Goal: Task Accomplishment & Management: Complete application form

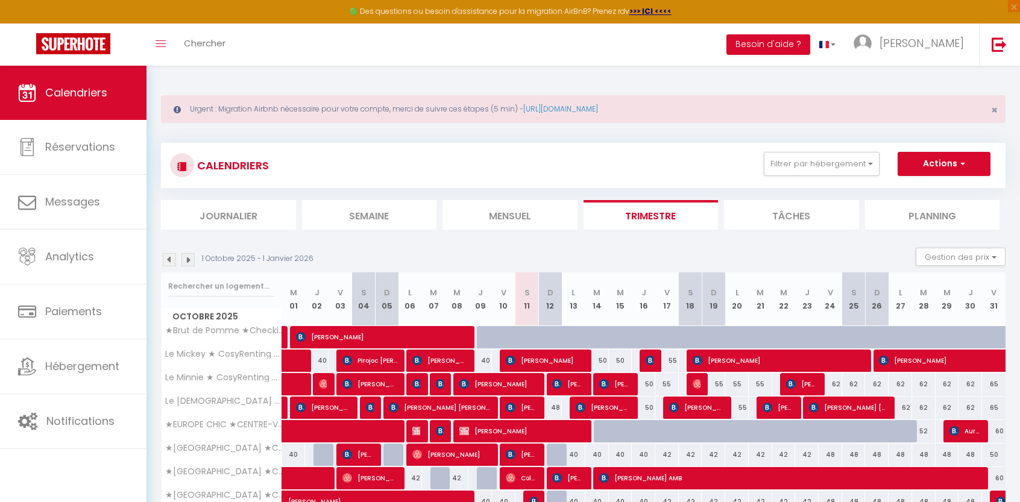
select select
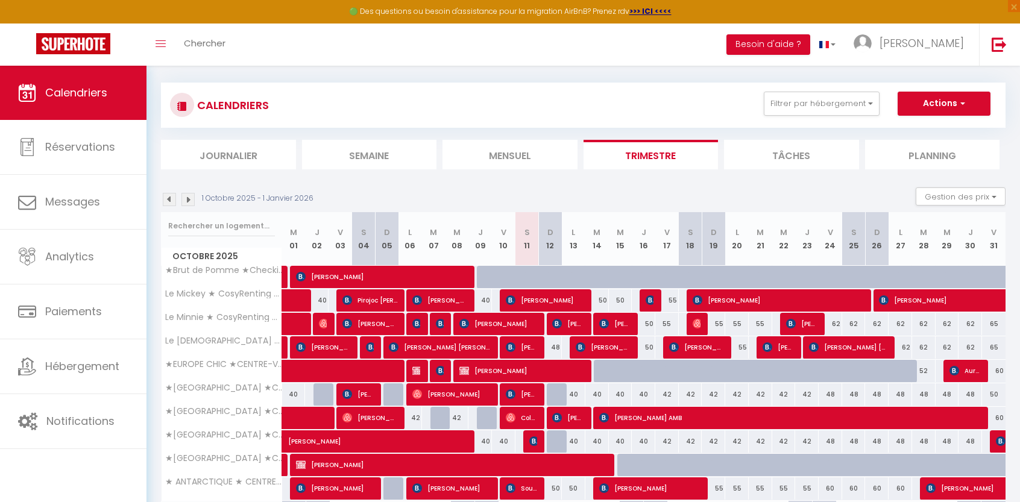
scroll to position [60, 0]
click at [598, 374] on div at bounding box center [606, 371] width 24 height 23
type input "45"
type input "[DATE] Octobre 2025"
type input "Mer 15 Octobre 2025"
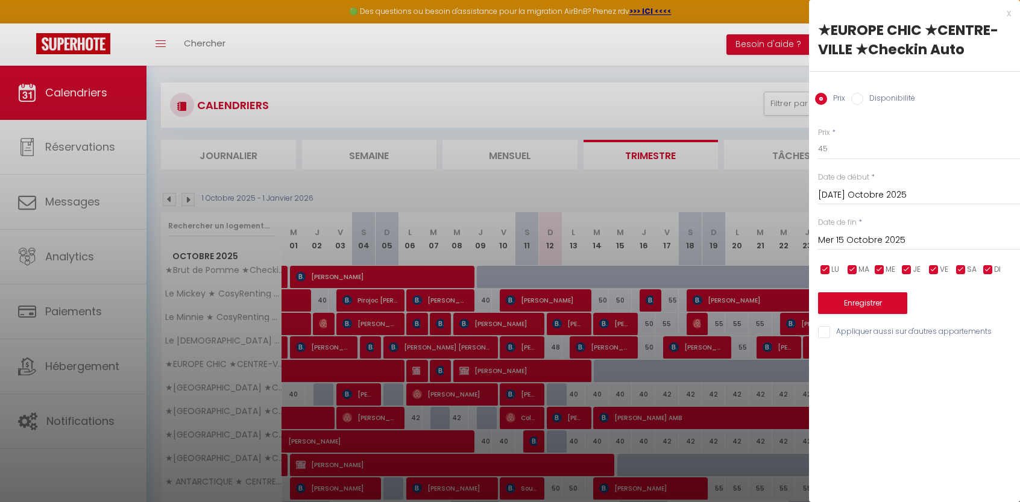
click at [605, 103] on div at bounding box center [510, 251] width 1020 height 502
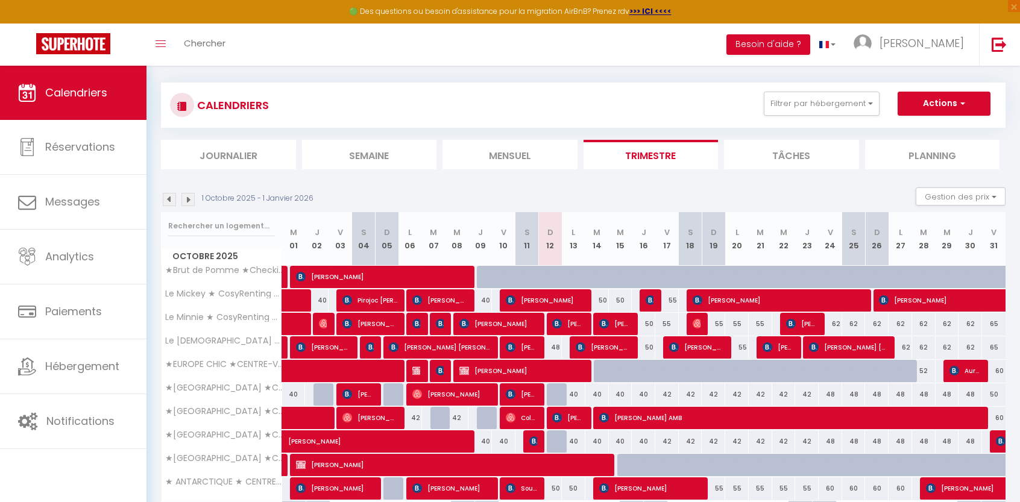
click at [596, 374] on div at bounding box center [606, 371] width 24 height 23
type input "45"
type input "[DATE] Octobre 2025"
type input "Mer 15 Octobre 2025"
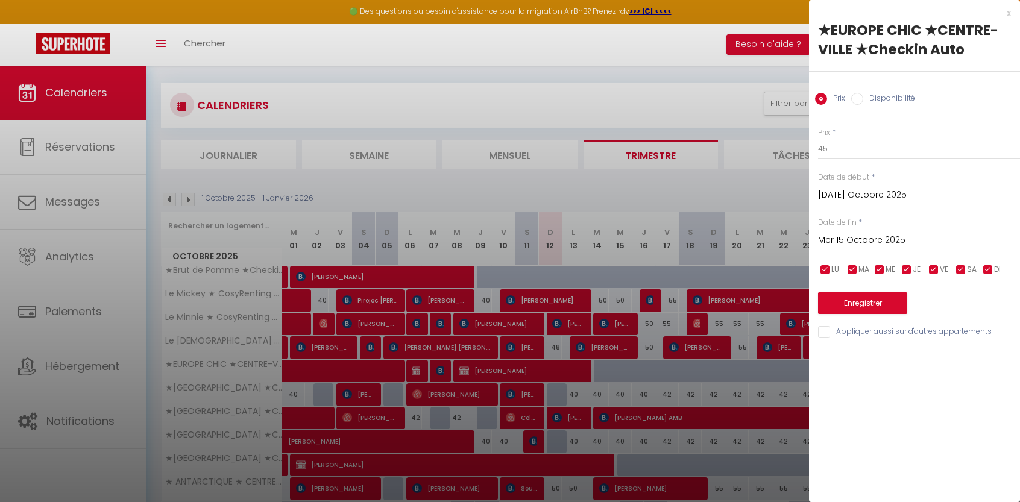
click at [862, 100] on input "Disponibilité" at bounding box center [857, 99] width 12 height 12
radio input "true"
radio input "false"
click at [866, 239] on input "Mer 15 Octobre 2025" at bounding box center [919, 242] width 202 height 16
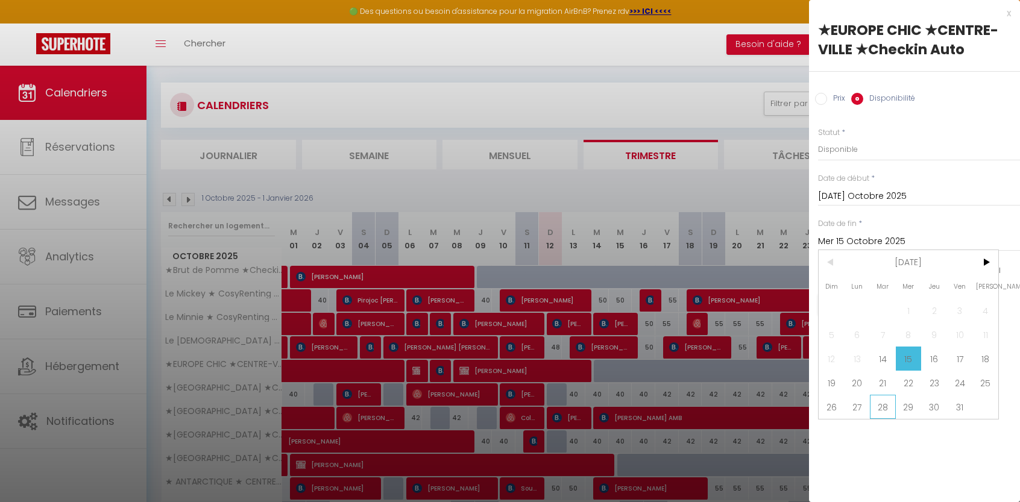
click at [879, 406] on span "28" at bounding box center [883, 407] width 26 height 24
type input "[DATE] Octobre 2025"
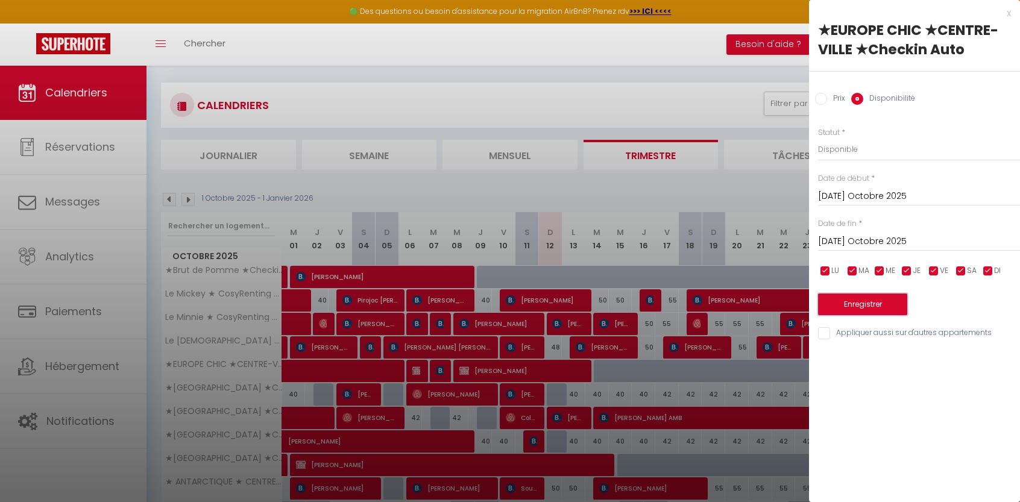
click at [857, 303] on button "Enregistrer" at bounding box center [862, 305] width 89 height 22
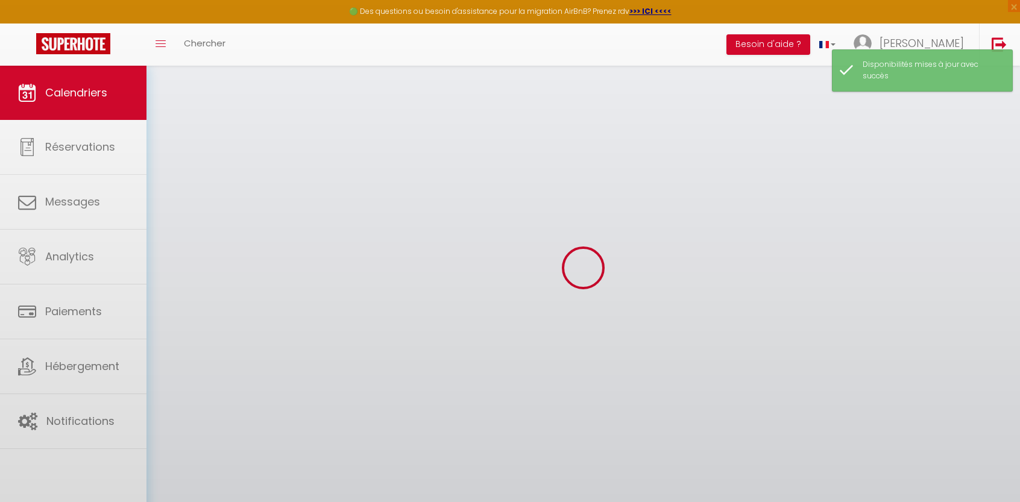
select select "KO"
select select "0"
select select "1070"
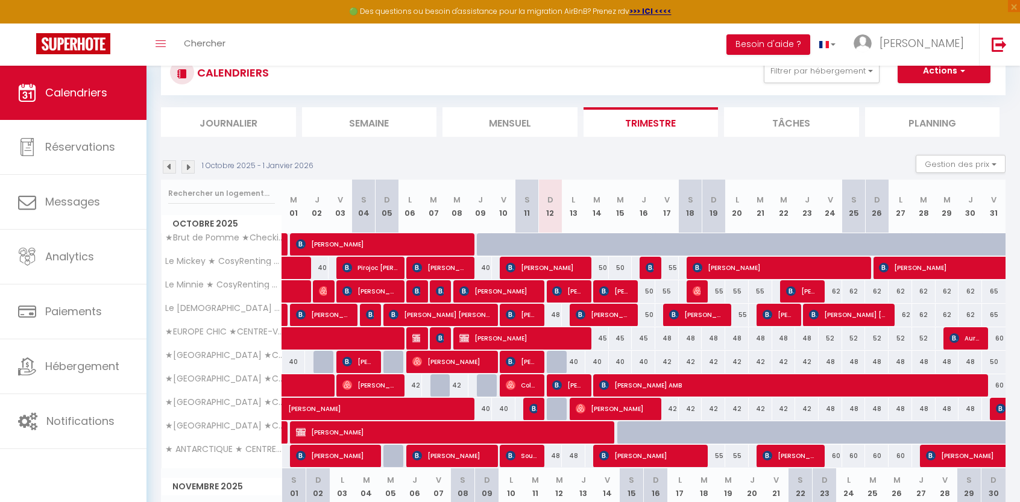
scroll to position [0, 0]
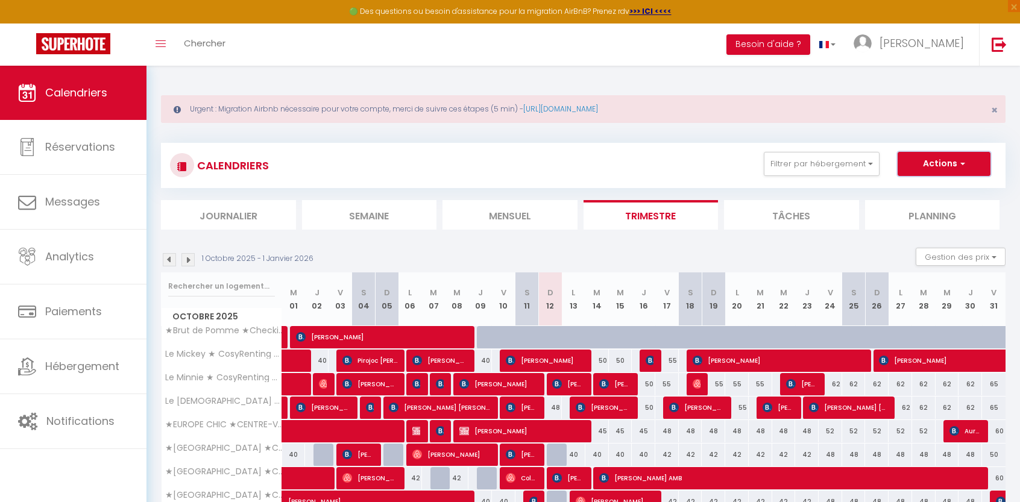
click at [918, 169] on button "Actions" at bounding box center [943, 164] width 93 height 24
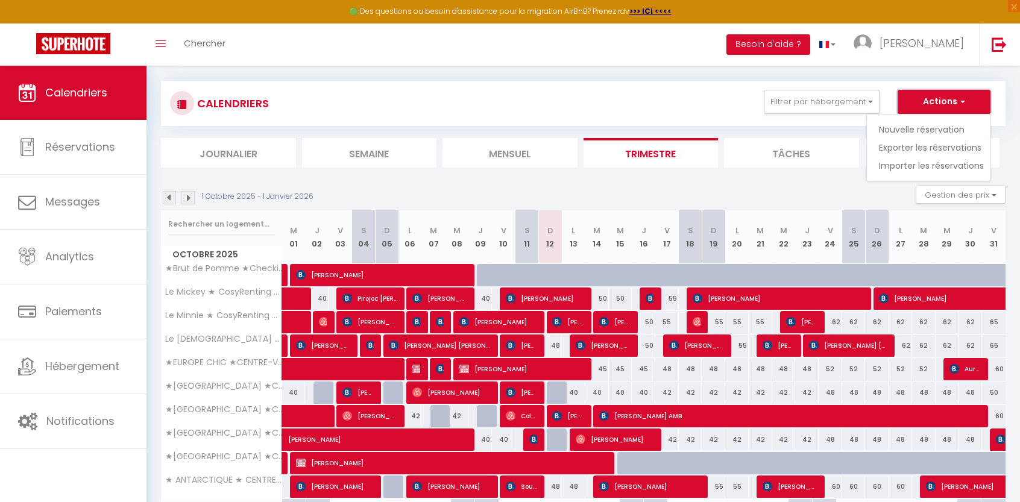
scroll to position [121, 0]
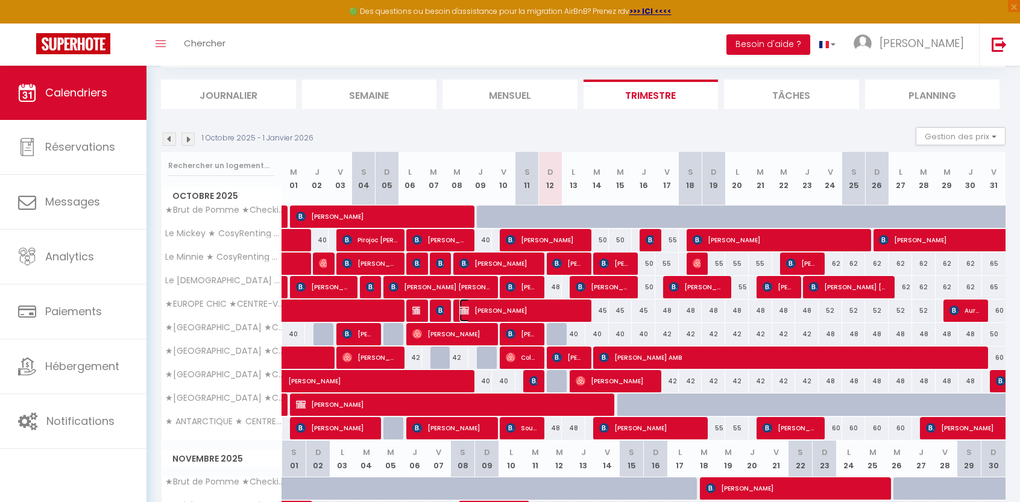
click at [489, 312] on span "[PERSON_NAME]" at bounding box center [521, 310] width 125 height 23
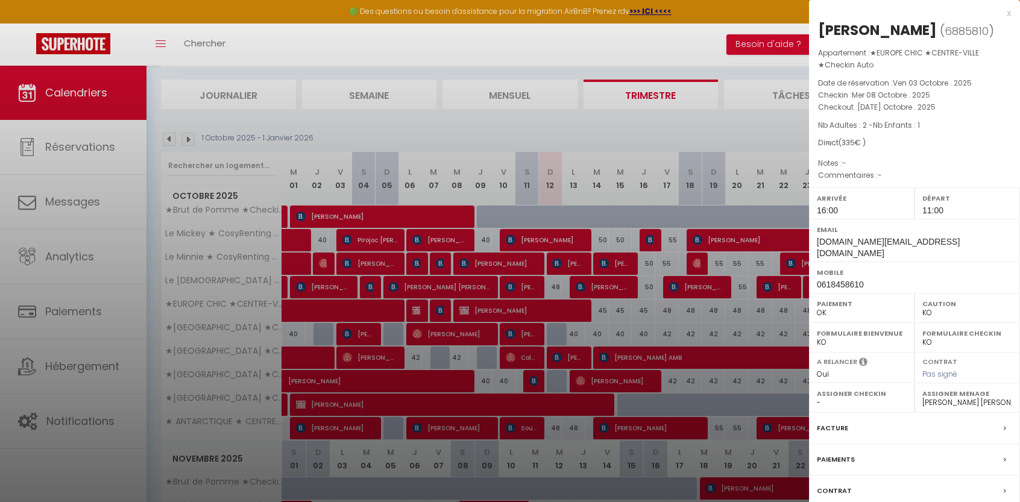
click at [603, 33] on div at bounding box center [510, 251] width 1020 height 502
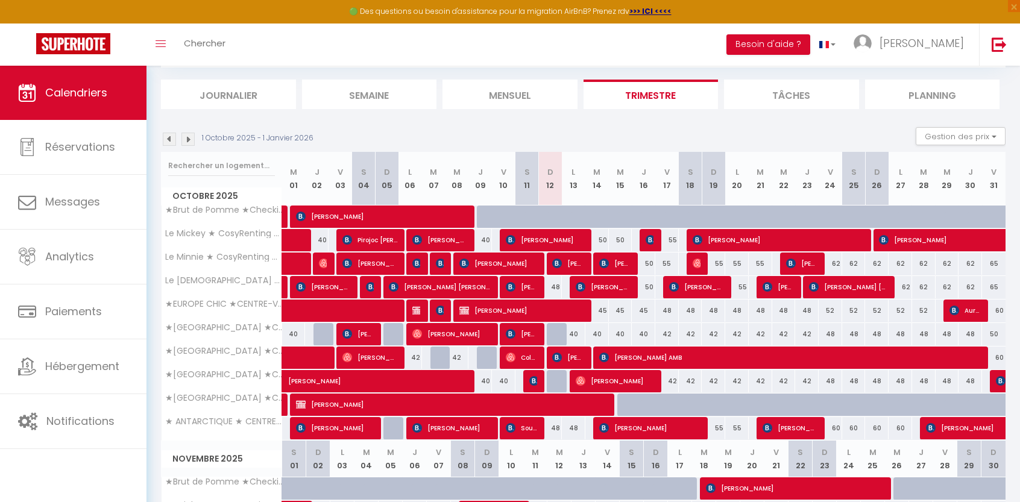
click at [599, 312] on div "45" at bounding box center [597, 311] width 24 height 22
select select "1"
type input "[DATE] Octobre 2025"
type input "Mer 15 Octobre 2025"
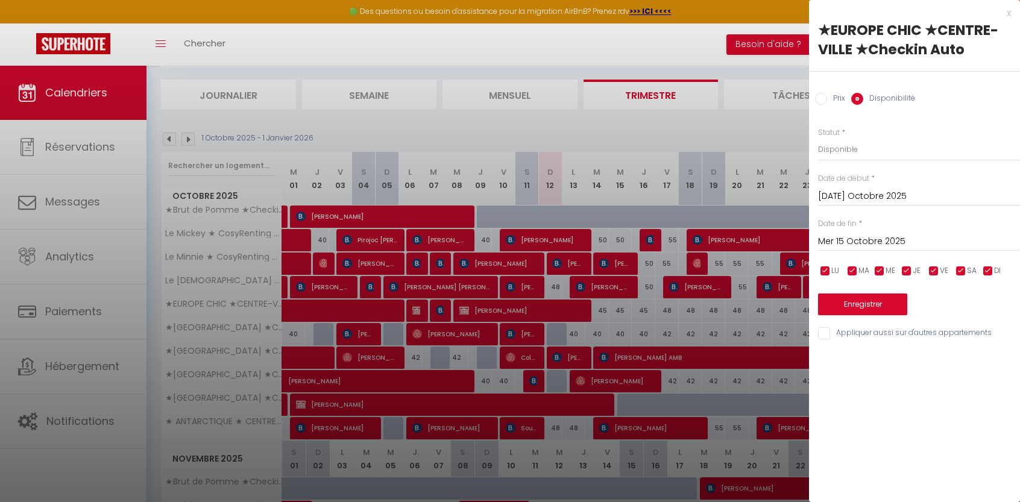
click at [697, 48] on div at bounding box center [510, 251] width 1020 height 502
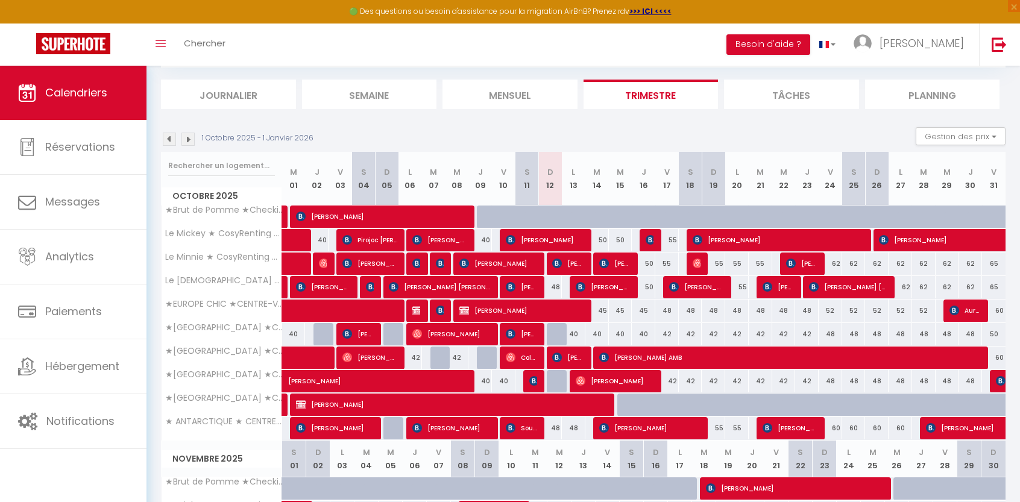
scroll to position [0, 0]
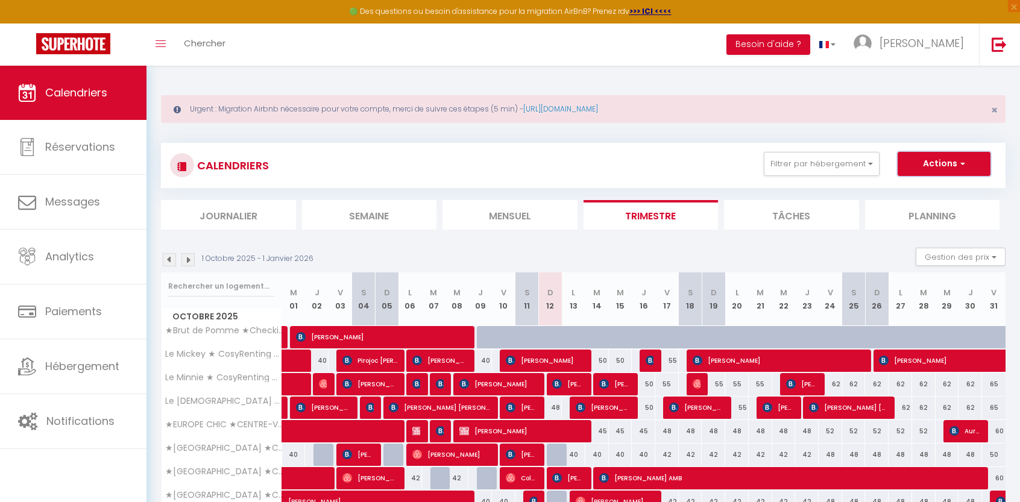
click at [966, 170] on button "Actions" at bounding box center [943, 164] width 93 height 24
click at [924, 188] on link "Nouvelle réservation" at bounding box center [931, 192] width 105 height 18
select select
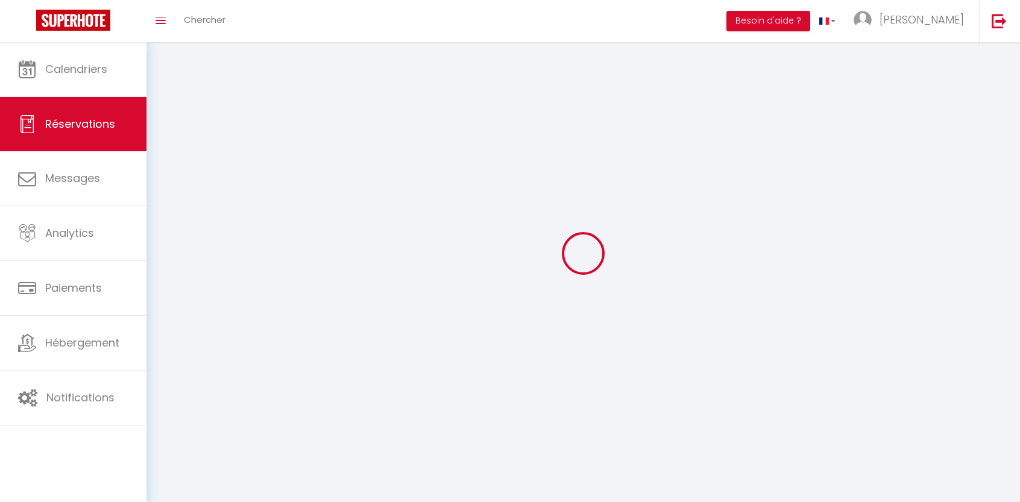
select select
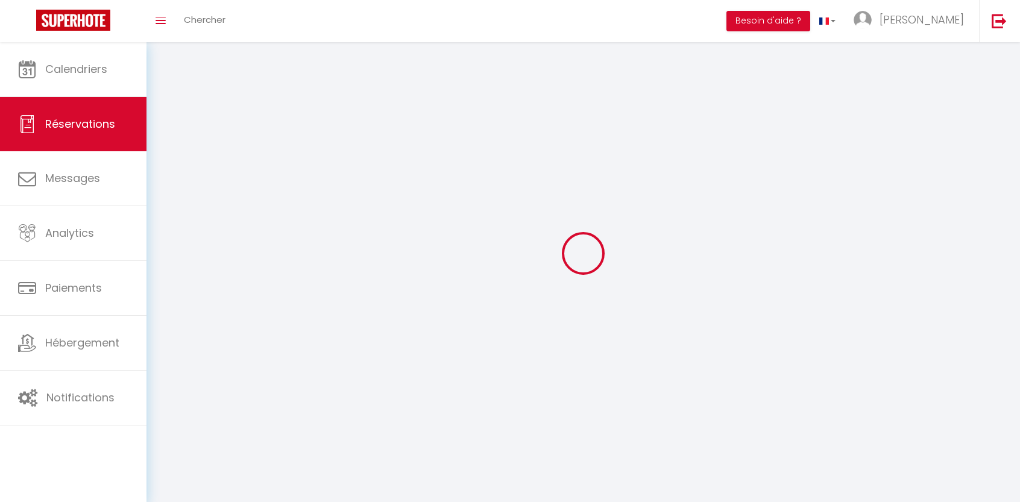
select select
checkbox input "false"
select select
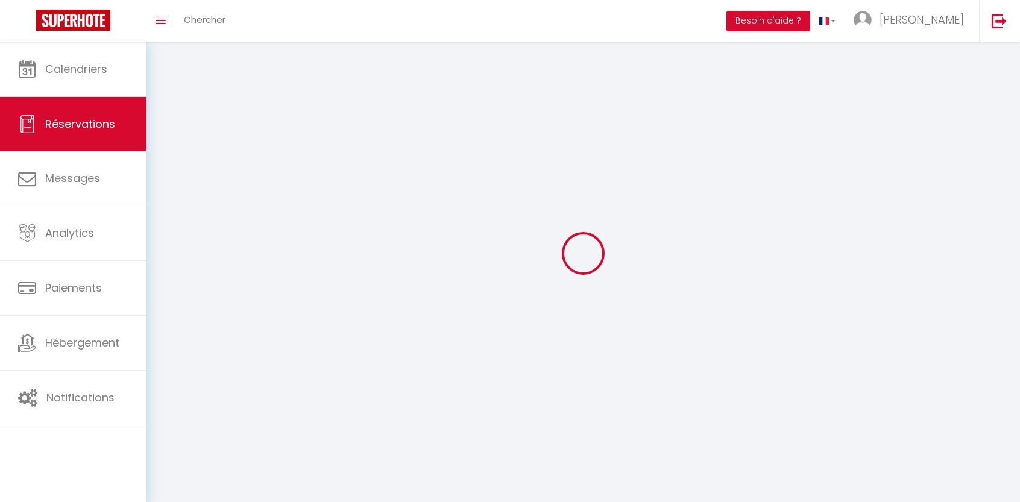
select select
checkbox input "false"
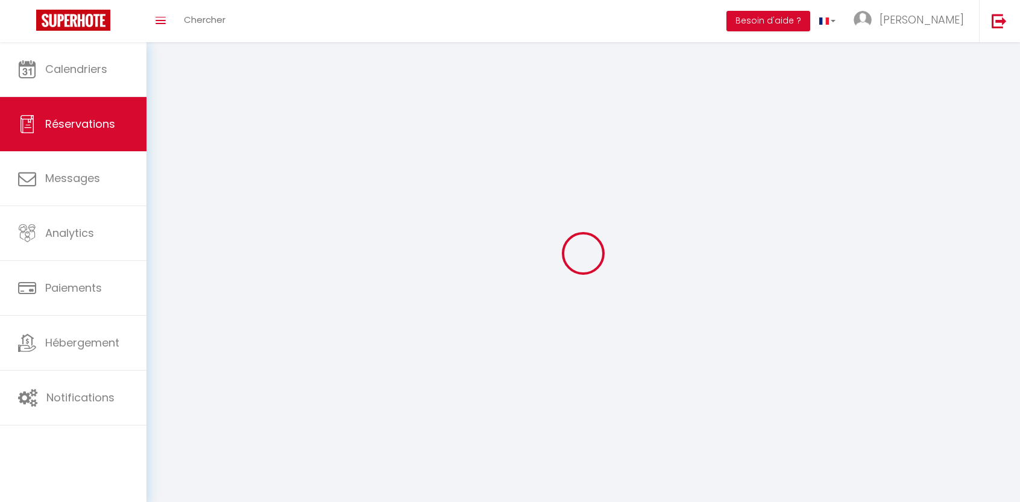
select select
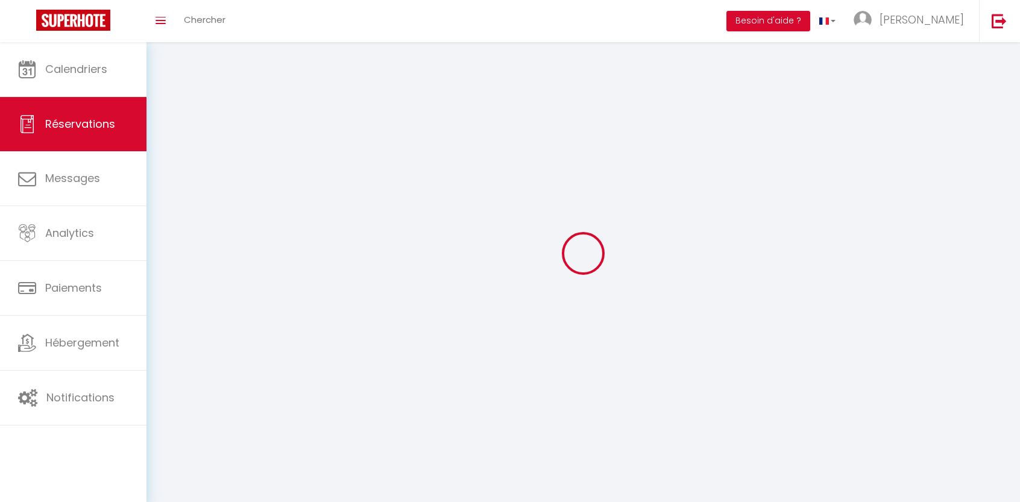
checkbox input "false"
select select
checkbox input "false"
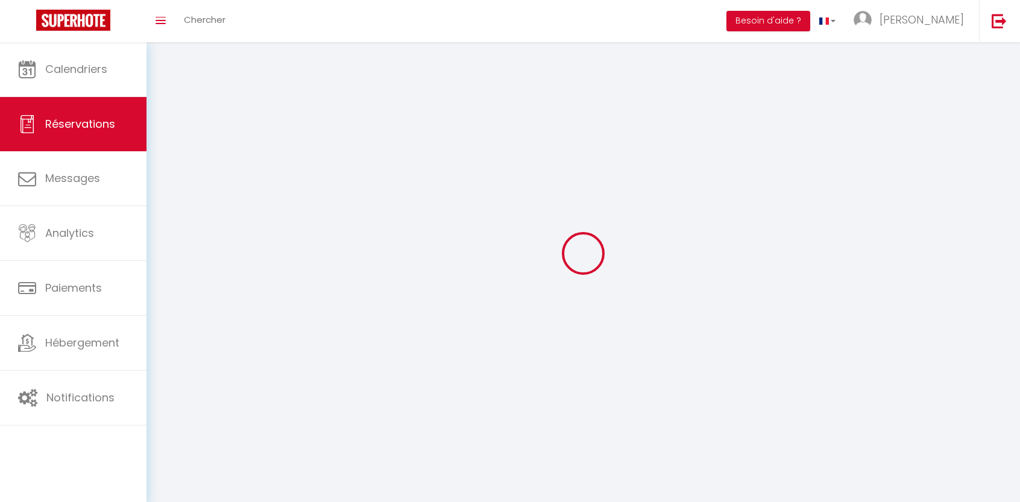
select select
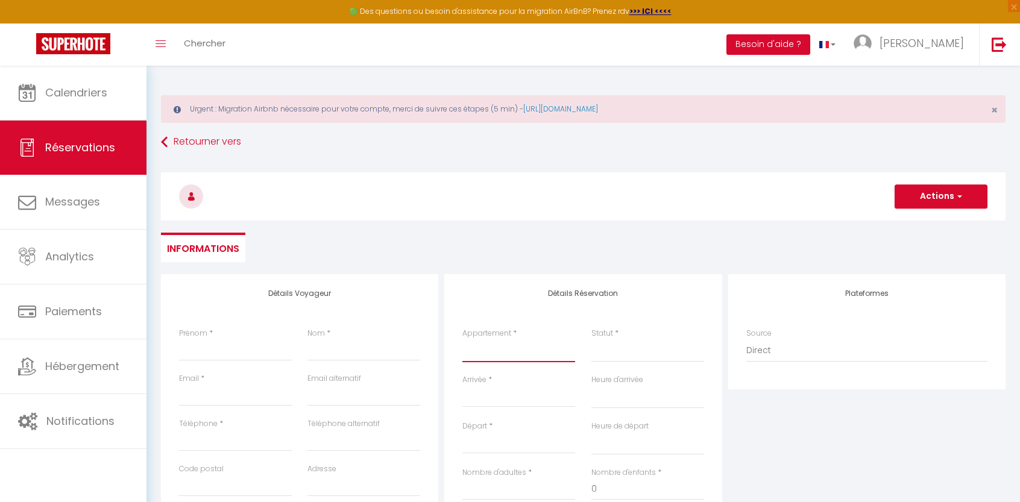
click at [502, 357] on select "★Brut de Pomme ★Checkin Auto Le Mickey ★ CosyRenting ★ 9 min Disney Le [PERSON_…" at bounding box center [518, 350] width 113 height 23
select select "9307"
click at [462, 339] on select "★Brut de Pomme ★Checkin Auto Le Mickey ★ CosyRenting ★ 9 min Disney Le [PERSON_…" at bounding box center [518, 350] width 113 height 23
select select
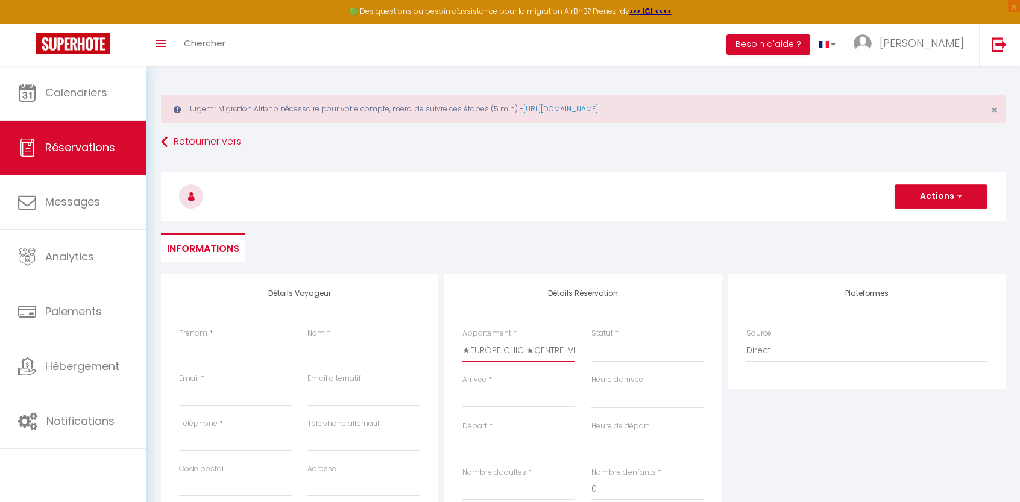
select select
checkbox input "false"
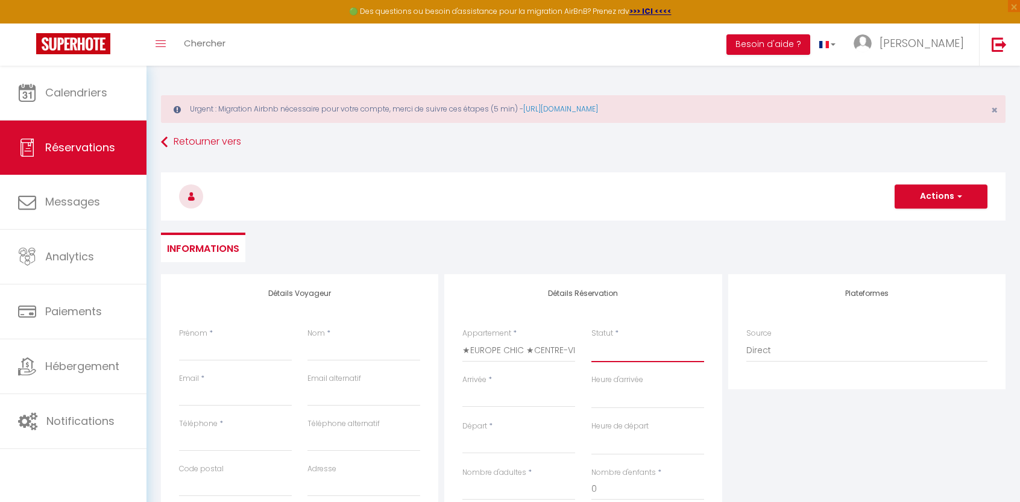
click at [608, 351] on select "Confirmé Non Confirmé [PERSON_NAME] par le voyageur No Show Request" at bounding box center [647, 350] width 113 height 23
select select
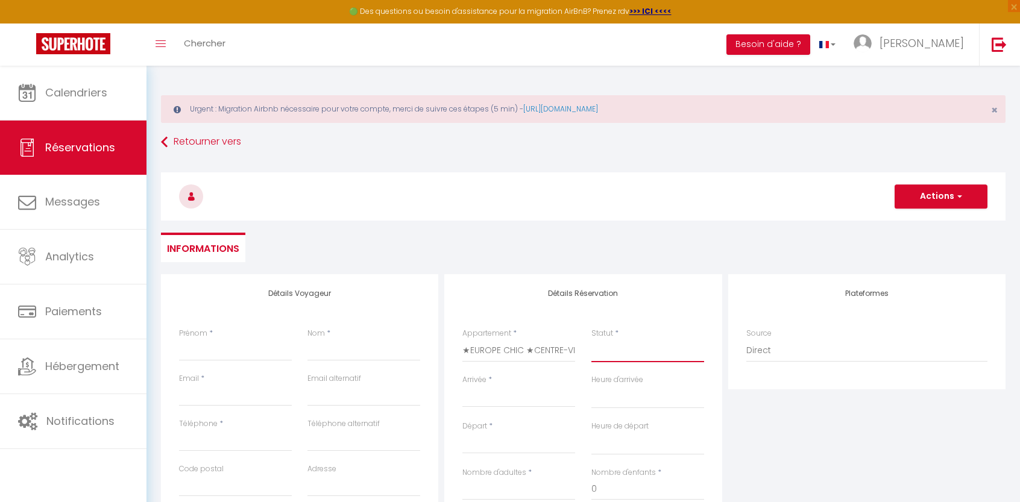
select select
checkbox input "false"
select select "1"
click at [591, 339] on select "Confirmé Non Confirmé [PERSON_NAME] par le voyageur No Show Request" at bounding box center [647, 350] width 113 height 23
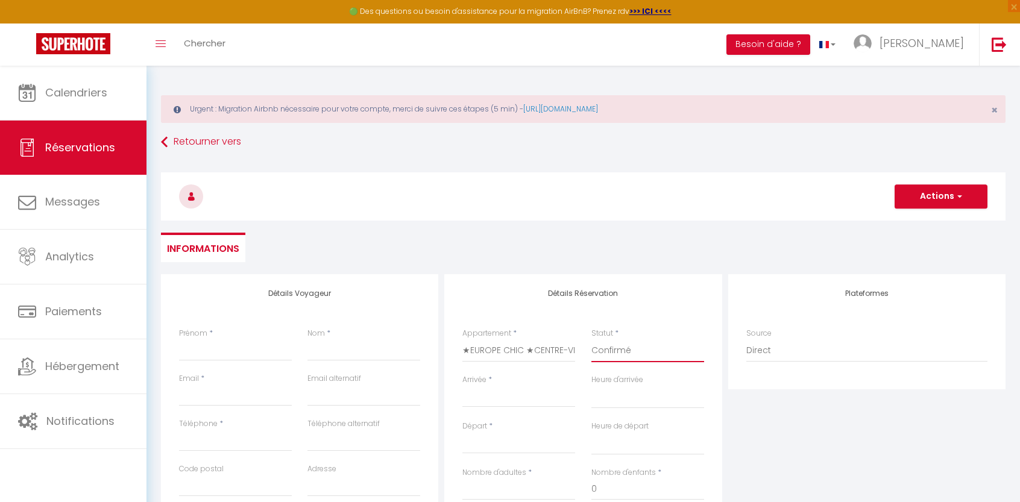
select select
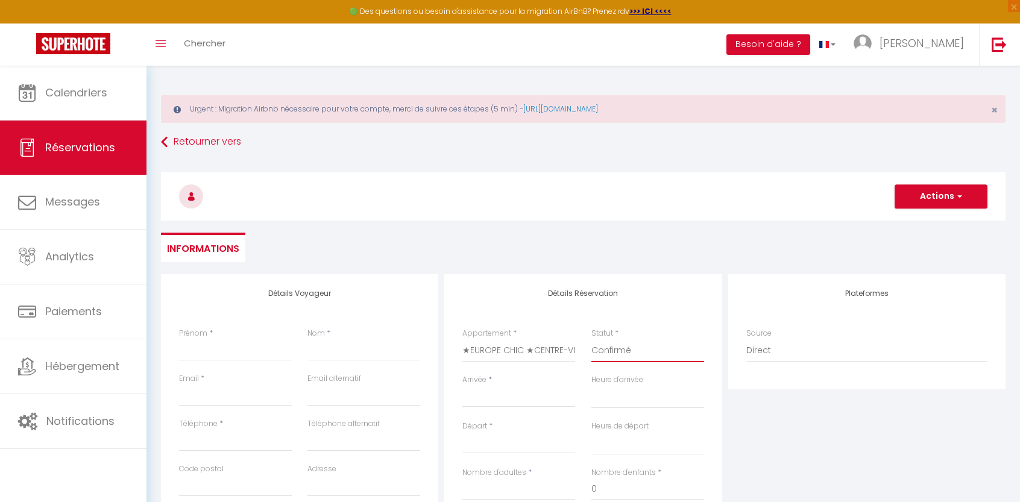
checkbox input "false"
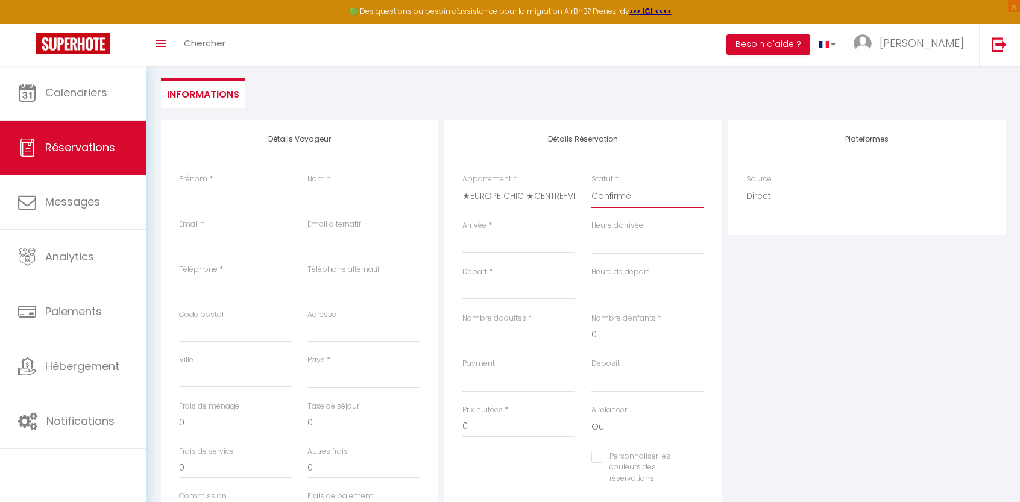
scroll to position [181, 0]
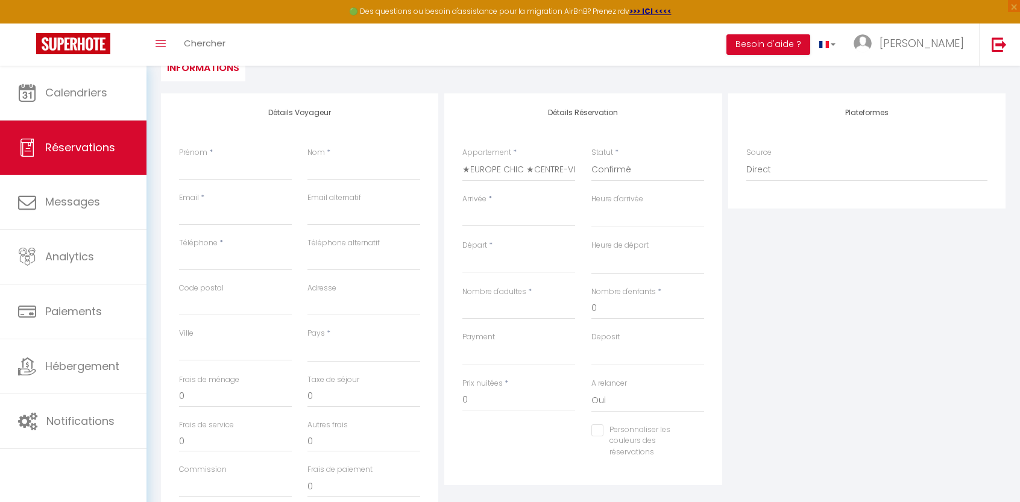
click at [498, 224] on input "Arrivée" at bounding box center [518, 217] width 113 height 16
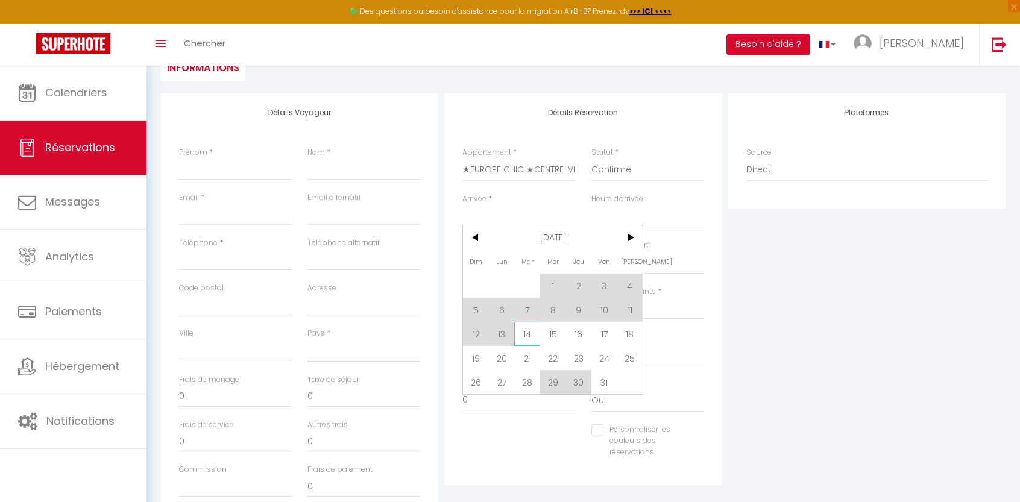
click at [523, 332] on span "14" at bounding box center [527, 334] width 26 height 24
select select
type input "[DATE] Octobre 2025"
select select
type input "Mer 15 Octobre 2025"
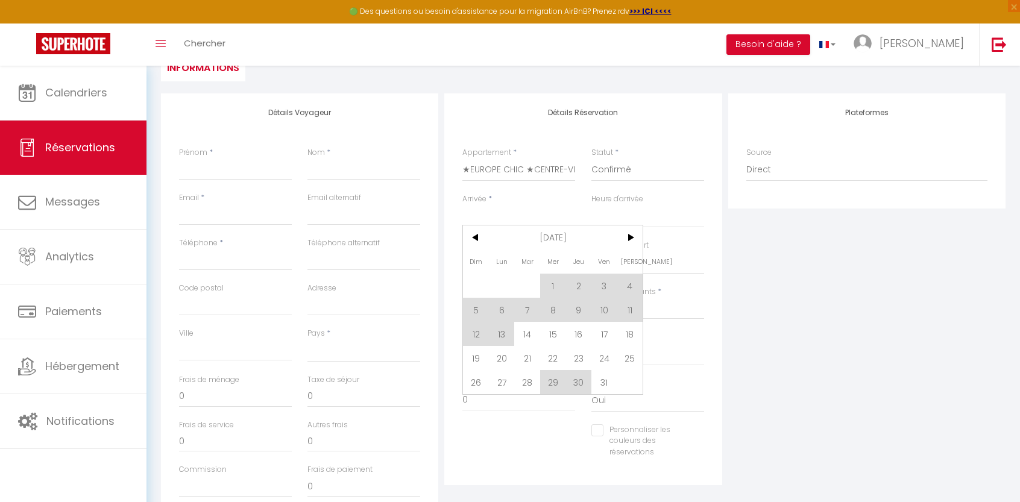
select select
checkbox input "false"
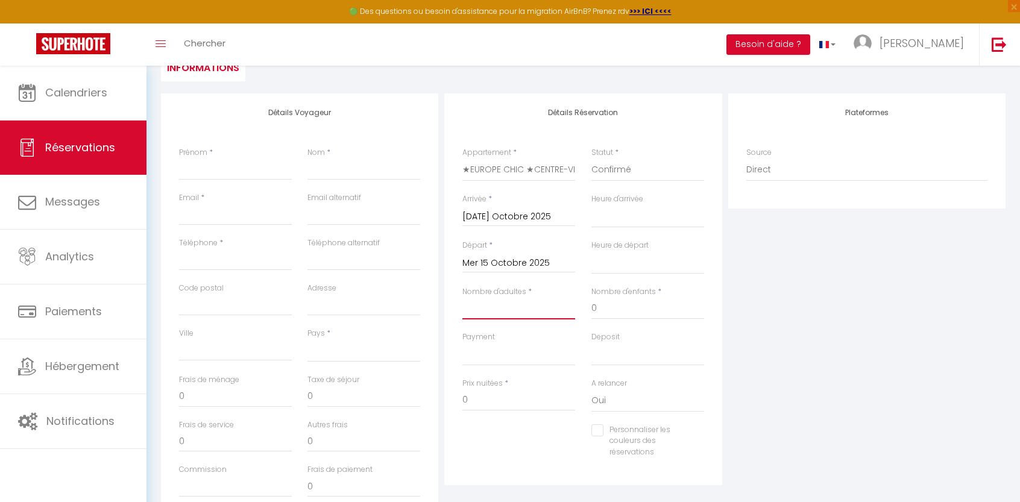
click at [522, 314] on input "Nombre d'adultes" at bounding box center [518, 309] width 113 height 22
click at [518, 312] on input "Nombre d'adultes" at bounding box center [518, 309] width 113 height 22
click at [475, 310] on input "Nombre d'adultes" at bounding box center [518, 309] width 113 height 22
click at [501, 263] on input "Mer 15 Octobre 2025" at bounding box center [518, 264] width 113 height 16
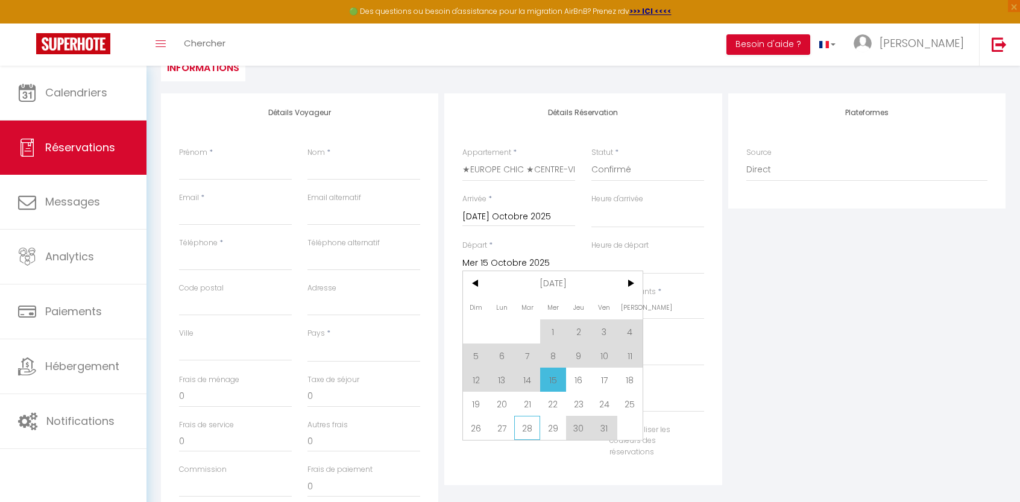
click at [532, 428] on span "28" at bounding box center [527, 428] width 26 height 24
select select
type input "[DATE] Octobre 2025"
select select
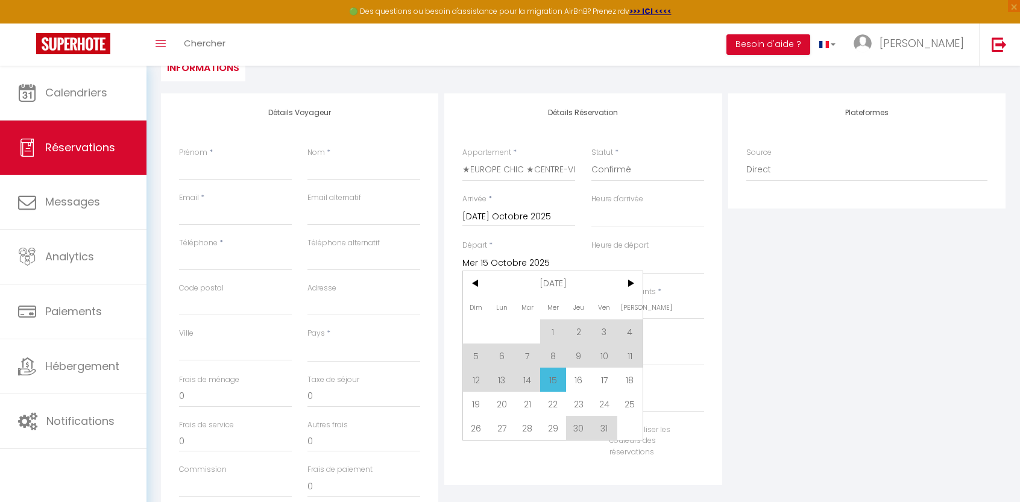
select select
checkbox input "false"
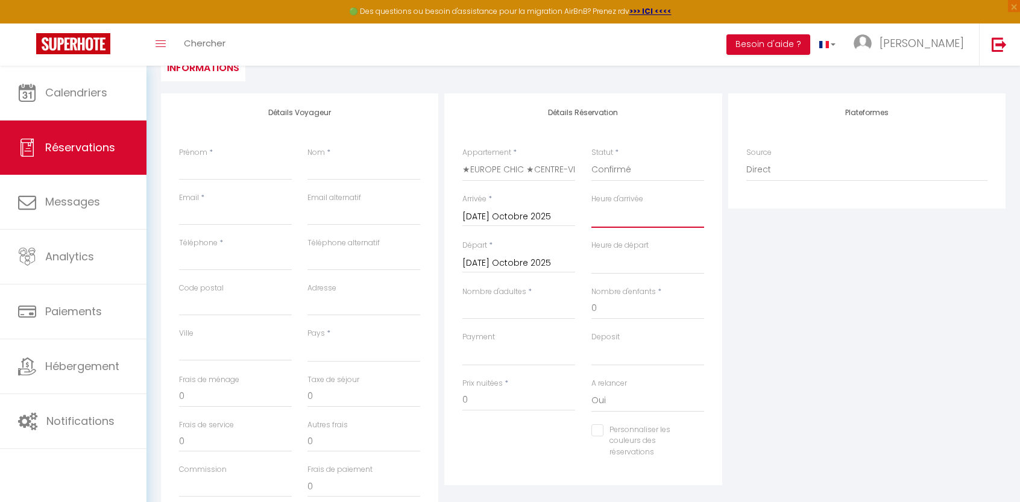
click at [614, 218] on select "00:00 00:30 01:00 01:30 02:00 02:30 03:00 03:30 04:00 04:30 05:00 05:30 06:00 0…" at bounding box center [647, 216] width 113 height 23
select select "16:00"
click at [591, 205] on select "00:00 00:30 01:00 01:30 02:00 02:30 03:00 03:30 04:00 04:30 05:00 05:30 06:00 0…" at bounding box center [647, 216] width 113 height 23
select select
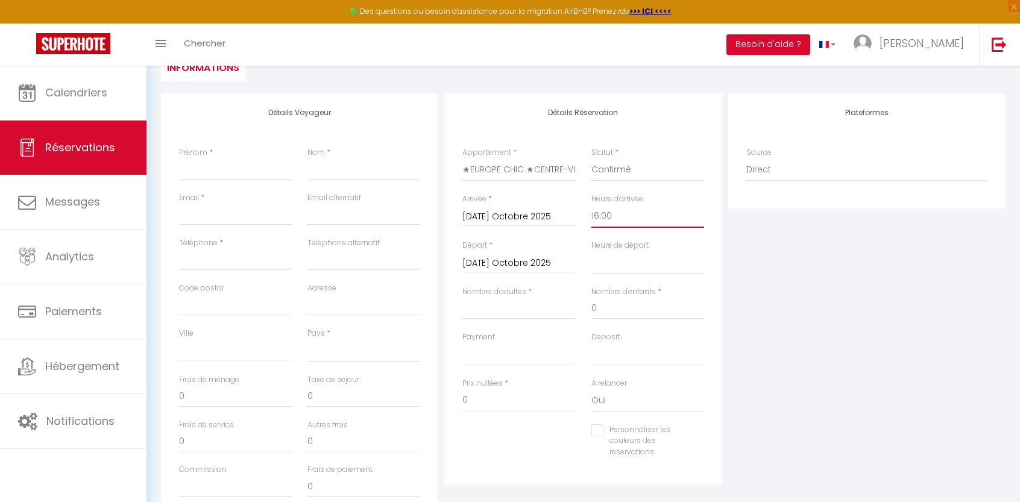
select select
checkbox input "false"
click at [611, 268] on select "00:00 00:30 01:00 01:30 02:00 02:30 03:00 03:30 04:00 04:30 05:00 05:30 06:00 0…" at bounding box center [647, 262] width 113 height 23
select select "11:00"
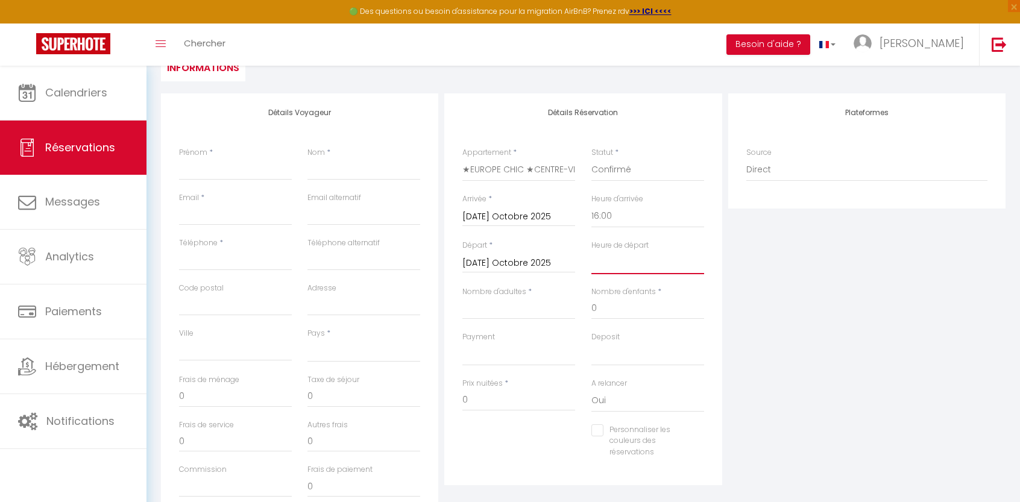
click at [591, 251] on select "00:00 00:30 01:00 01:30 02:00 02:30 03:00 03:30 04:00 04:30 05:00 05:30 06:00 0…" at bounding box center [647, 262] width 113 height 23
select select
checkbox input "false"
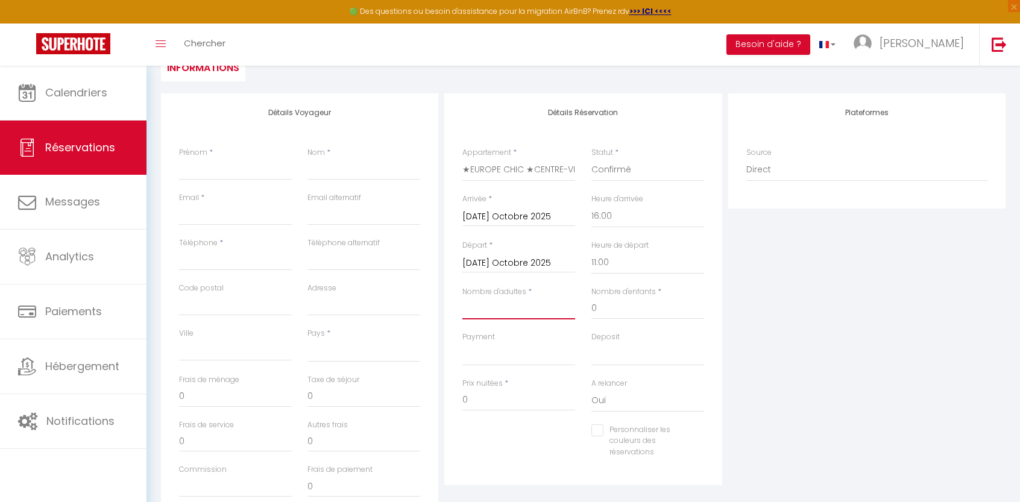
click at [480, 309] on input "Nombre d'adultes" at bounding box center [518, 309] width 113 height 22
type input "2"
select select
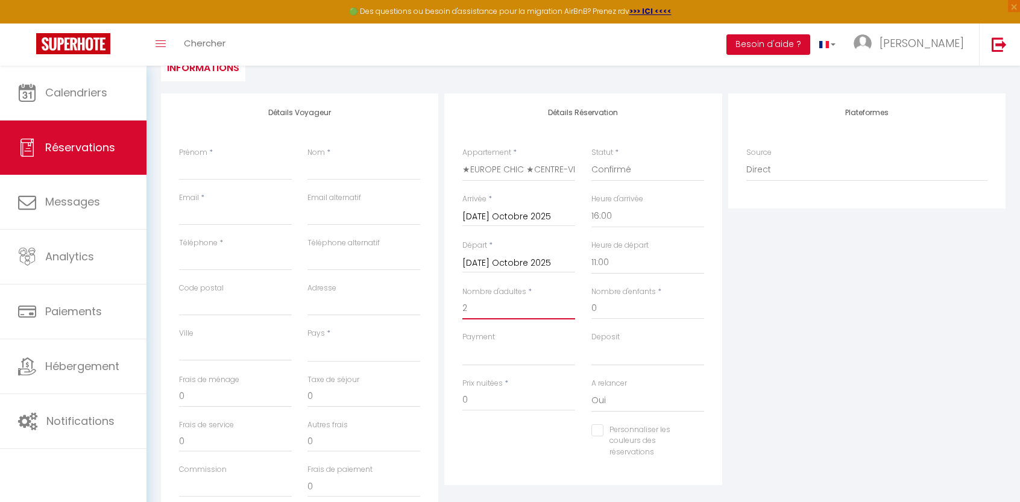
checkbox input "false"
select select
type input "60"
type input "31.36"
select select
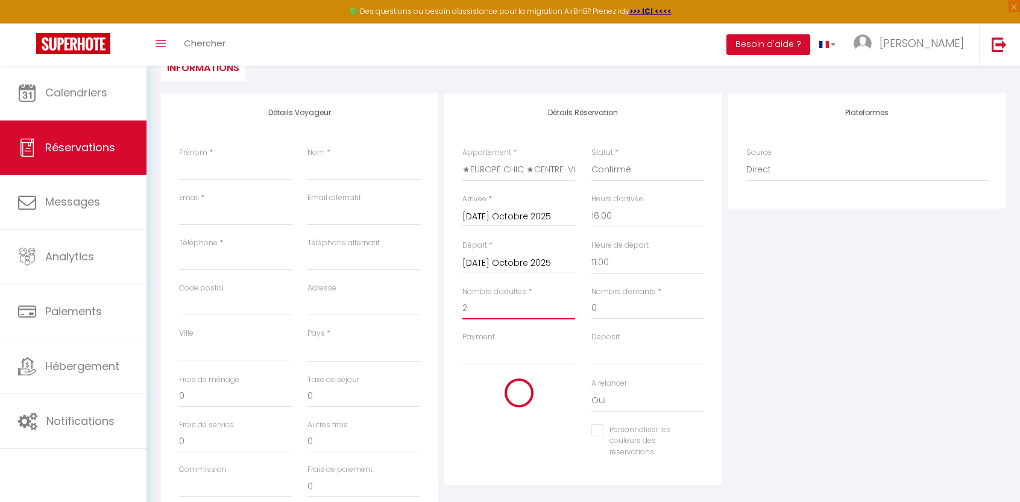
select select
type input "679"
checkbox input "false"
type input "2"
click at [618, 311] on input "0" at bounding box center [647, 309] width 113 height 22
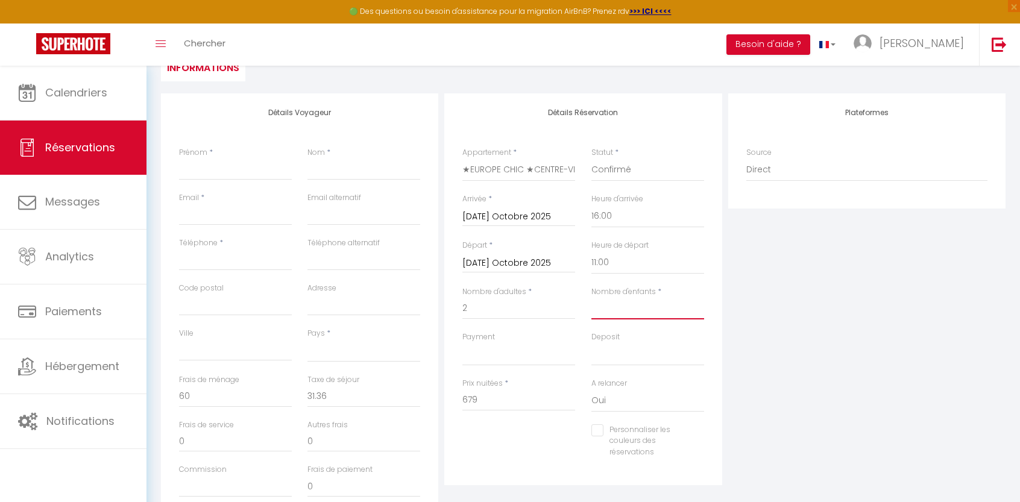
select select
checkbox input "false"
select select
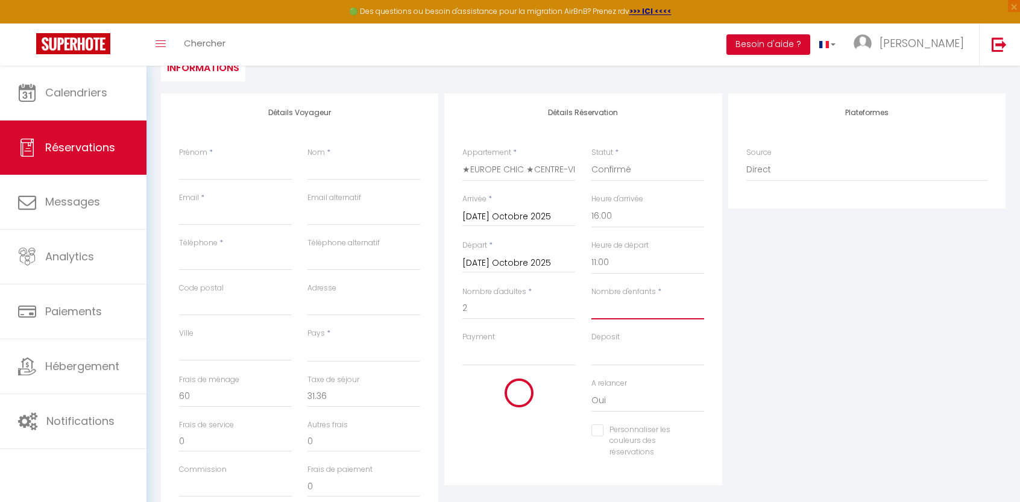
select select
checkbox input "false"
type input "1"
select select
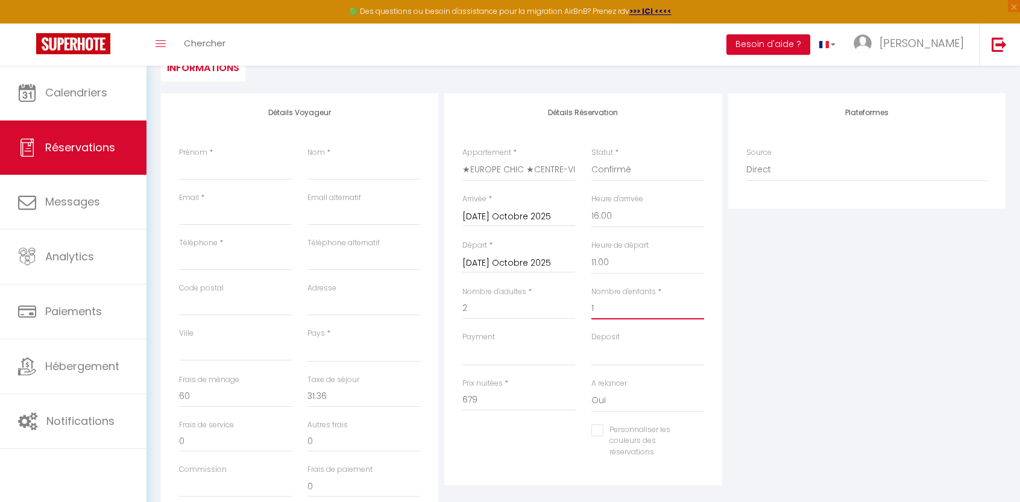
select select
checkbox input "false"
select select
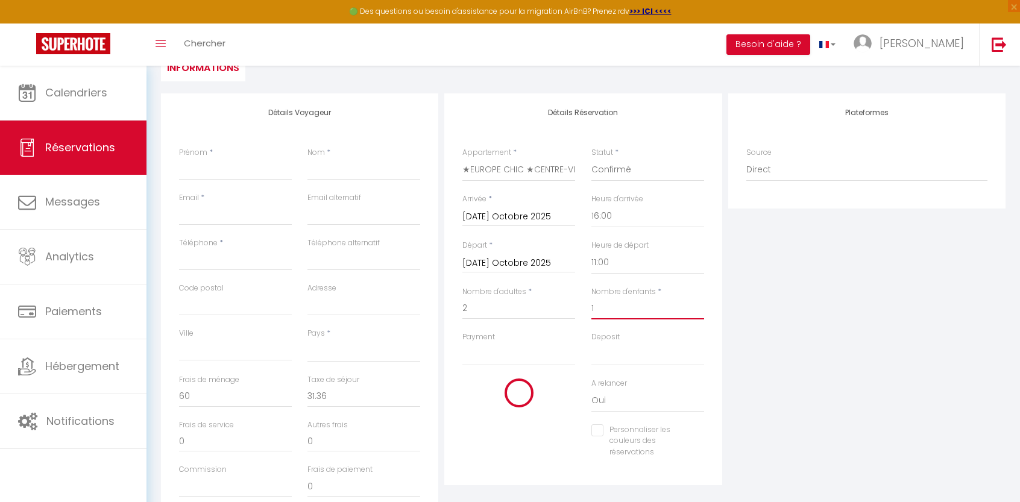
select select
type input "889"
checkbox input "false"
type input "1"
drag, startPoint x: 487, startPoint y: 398, endPoint x: 456, endPoint y: 398, distance: 30.7
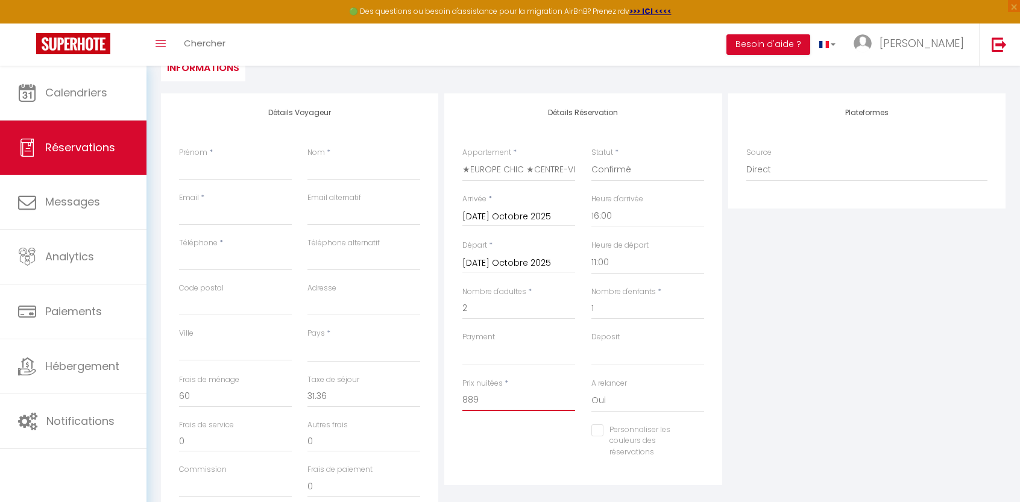
click at [456, 398] on div "Prix nuitées * 889" at bounding box center [518, 401] width 128 height 46
type input "6"
select select
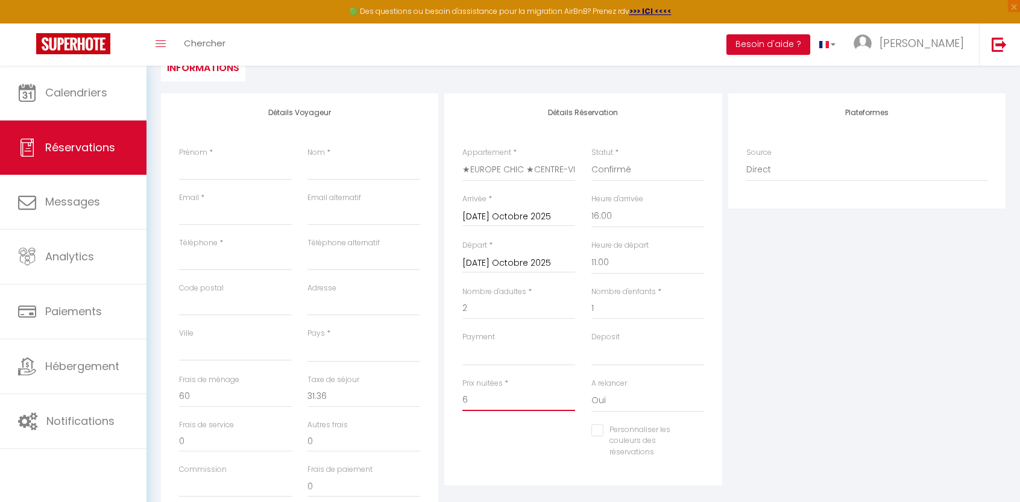
checkbox input "false"
type input "66"
select select
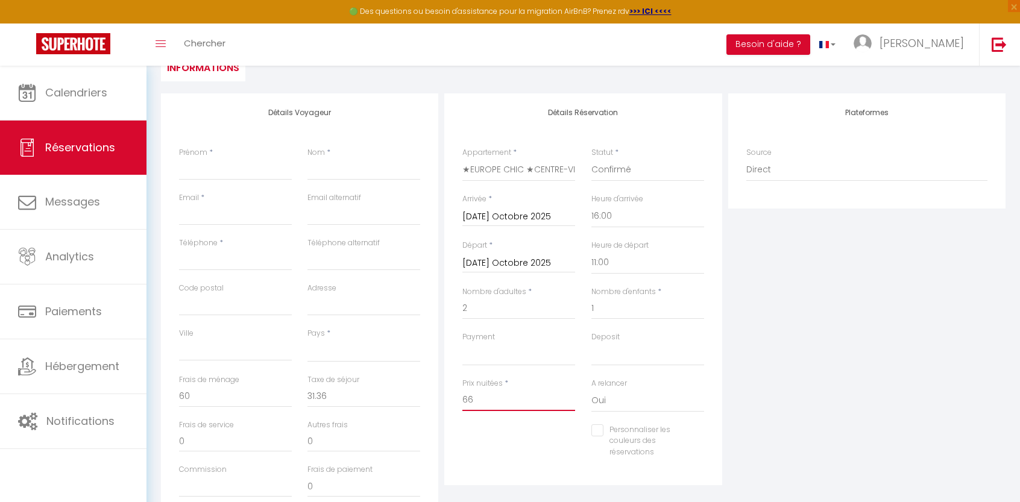
checkbox input "false"
type input "660"
select select
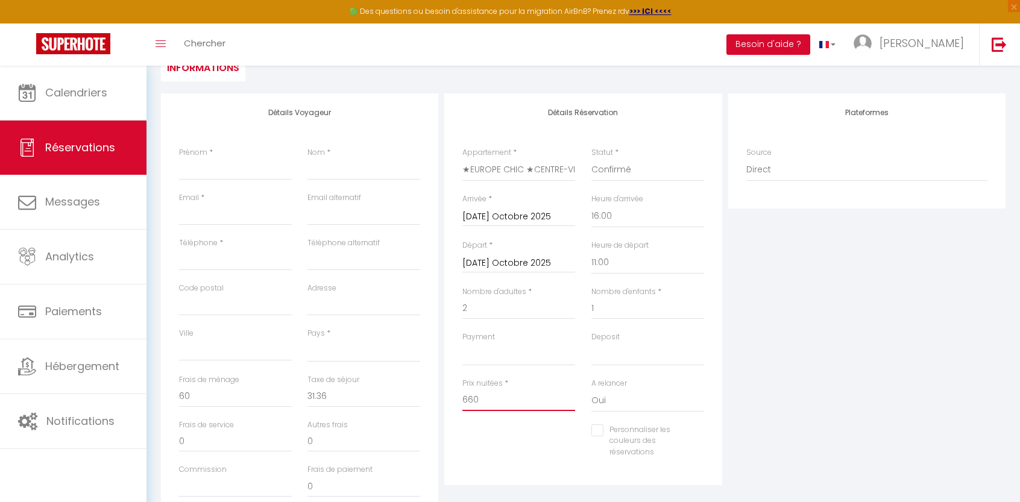
checkbox input "false"
type input "660"
select select
type input "0"
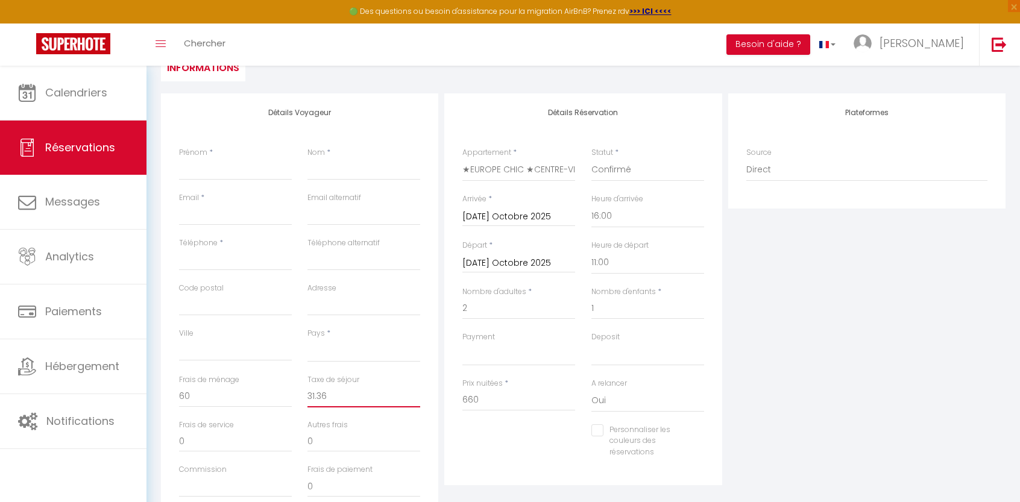
select select
checkbox input "false"
drag, startPoint x: 353, startPoint y: 398, endPoint x: 289, endPoint y: 392, distance: 64.2
click at [289, 392] on div "Frais de ménage 0 Taxe de séjour 0" at bounding box center [299, 396] width 257 height 45
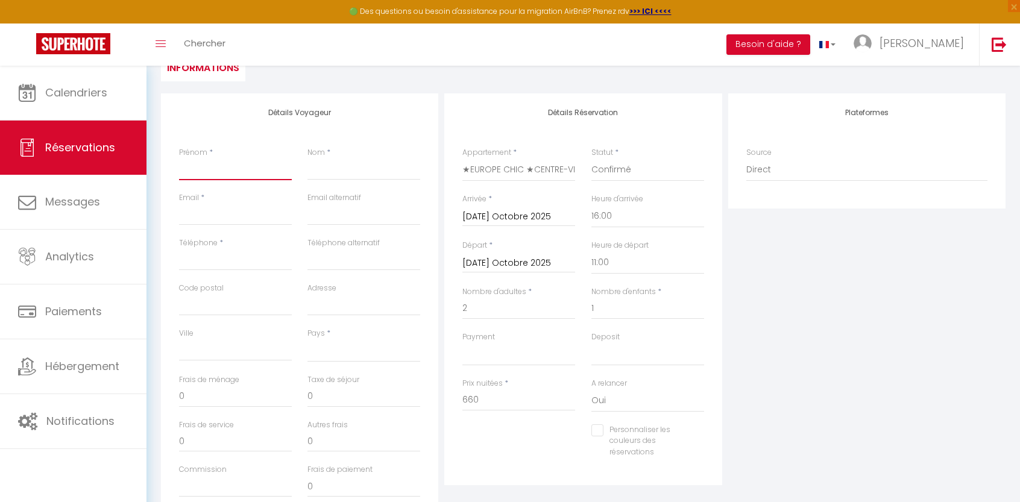
click at [213, 171] on input "Prénom" at bounding box center [235, 170] width 113 height 22
type input "G"
select select
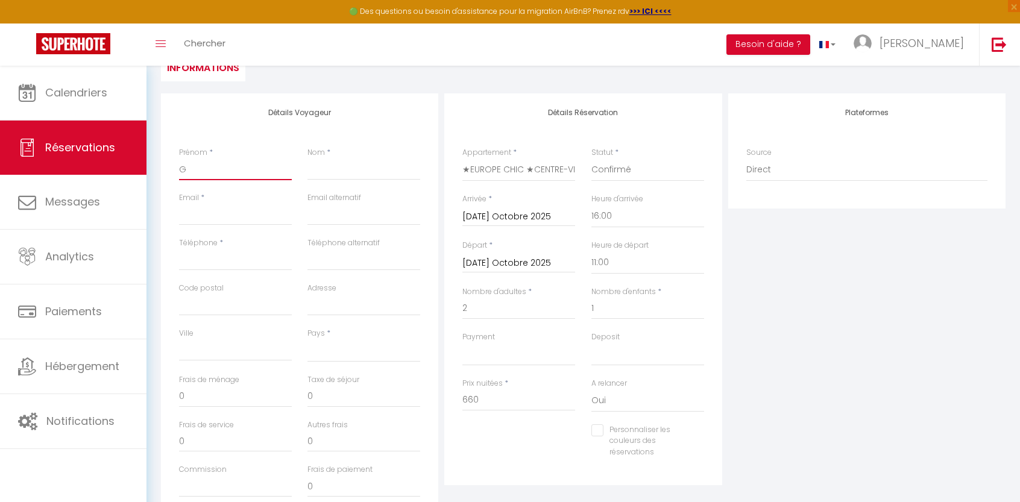
checkbox input "false"
type input "Ga"
select select
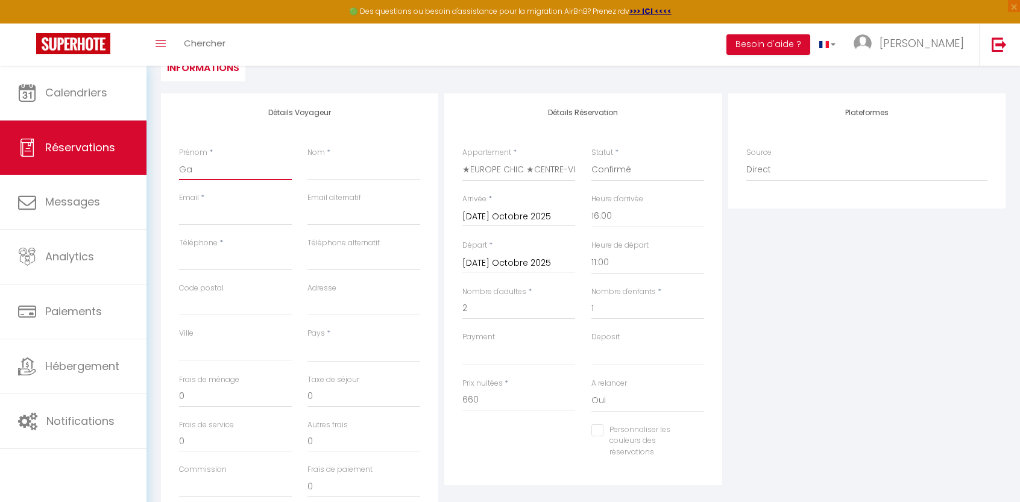
checkbox input "false"
type input "Gae"
select select
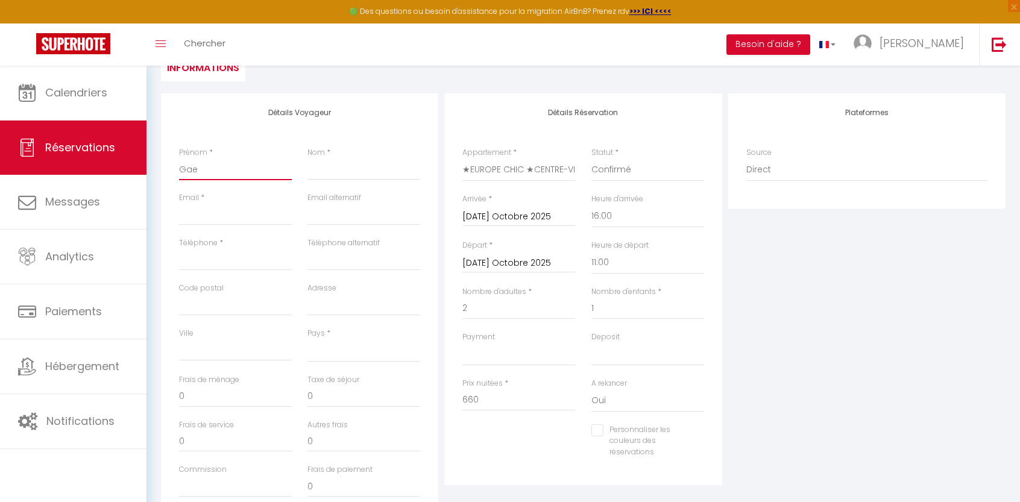
checkbox input "false"
type input "Gael"
select select
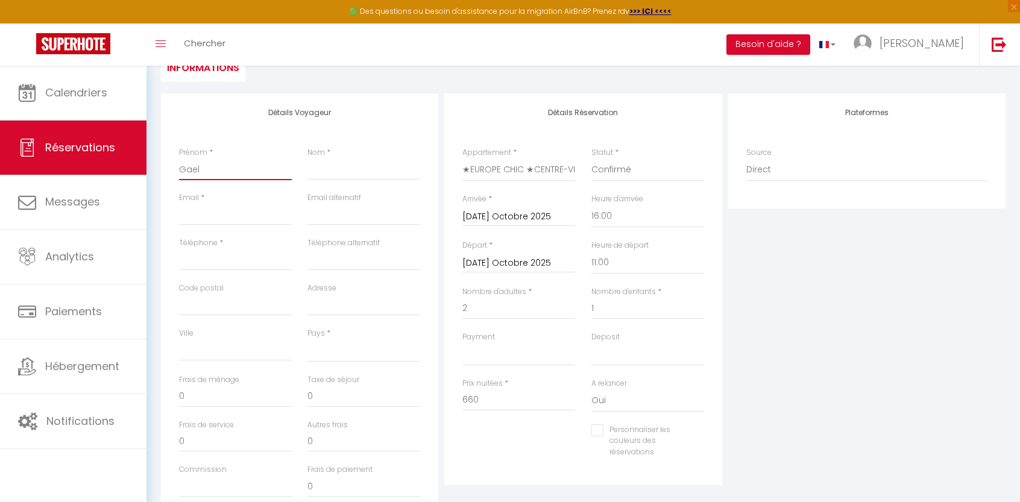
checkbox input "false"
type input "Gaell"
select select
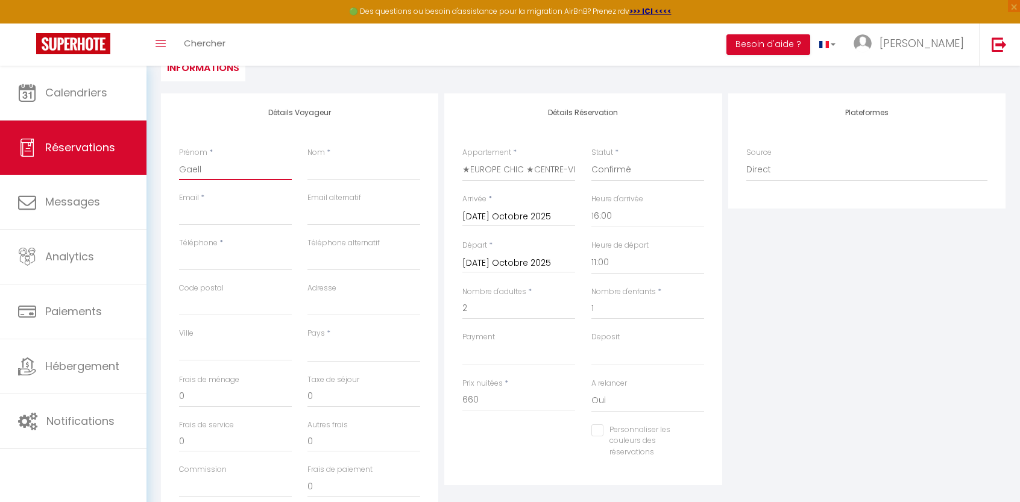
checkbox input "false"
type input "Gaelle"
select select
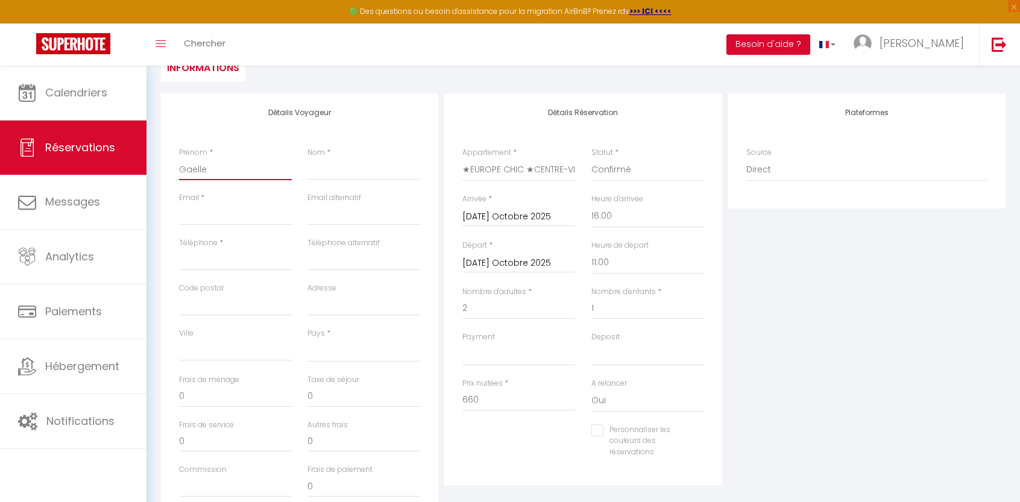
checkbox input "false"
type input "Gaelle"
click at [315, 172] on input "Nom" at bounding box center [363, 170] width 113 height 22
type input "D"
select select
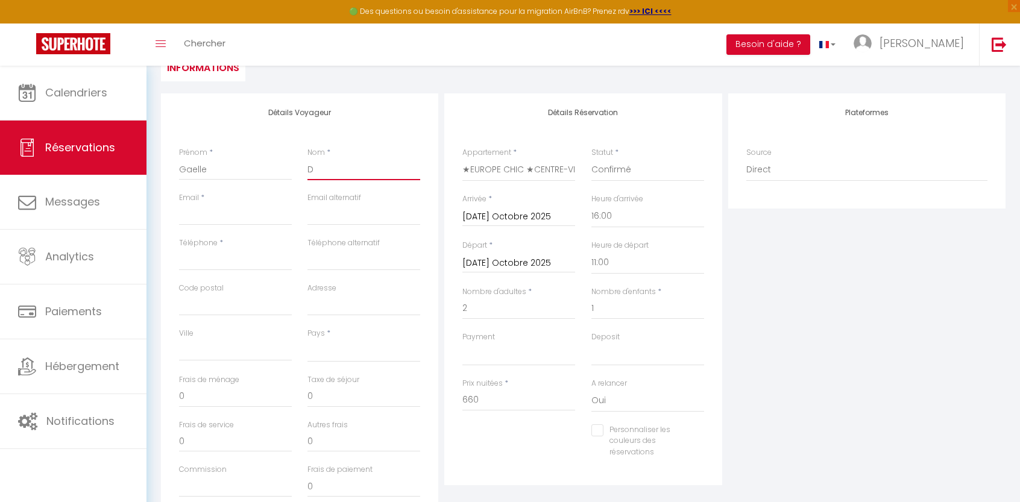
select select
checkbox input "false"
type input "De"
select select
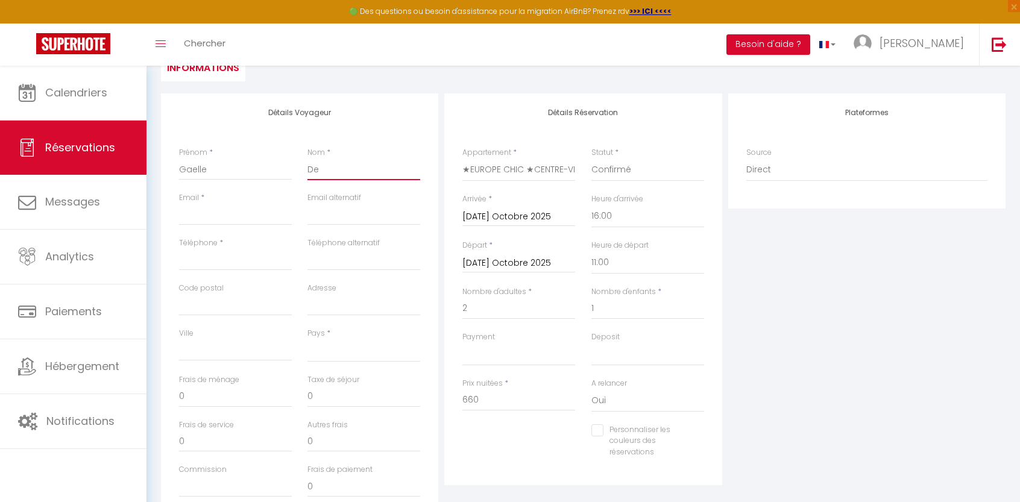
select select
checkbox input "false"
type input "Des"
select select
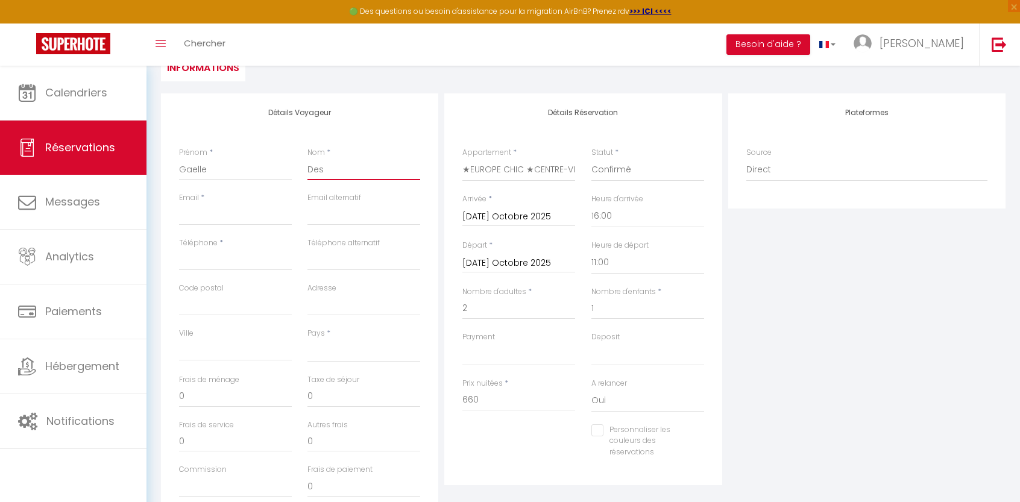
select select
checkbox input "false"
type input "Desg"
select select
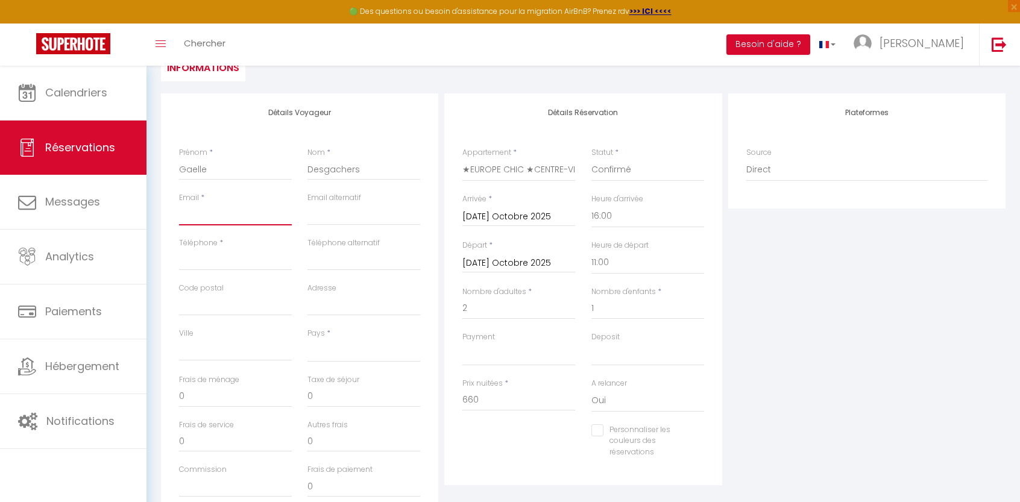
click at [201, 218] on input "Email client" at bounding box center [235, 215] width 113 height 22
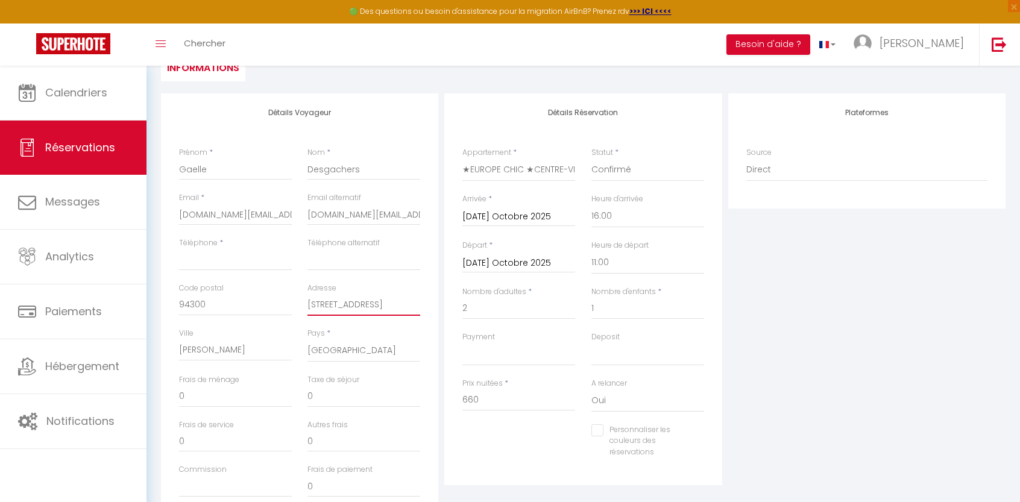
drag, startPoint x: 388, startPoint y: 308, endPoint x: 294, endPoint y: 297, distance: 94.7
click at [294, 297] on div "Code postal 94300 Adresse [STREET_ADDRESS]" at bounding box center [299, 305] width 257 height 45
drag, startPoint x: 241, startPoint y: 304, endPoint x: 181, endPoint y: 305, distance: 59.7
click at [181, 305] on input "94300" at bounding box center [235, 305] width 113 height 22
drag, startPoint x: 272, startPoint y: 353, endPoint x: 152, endPoint y: 349, distance: 119.4
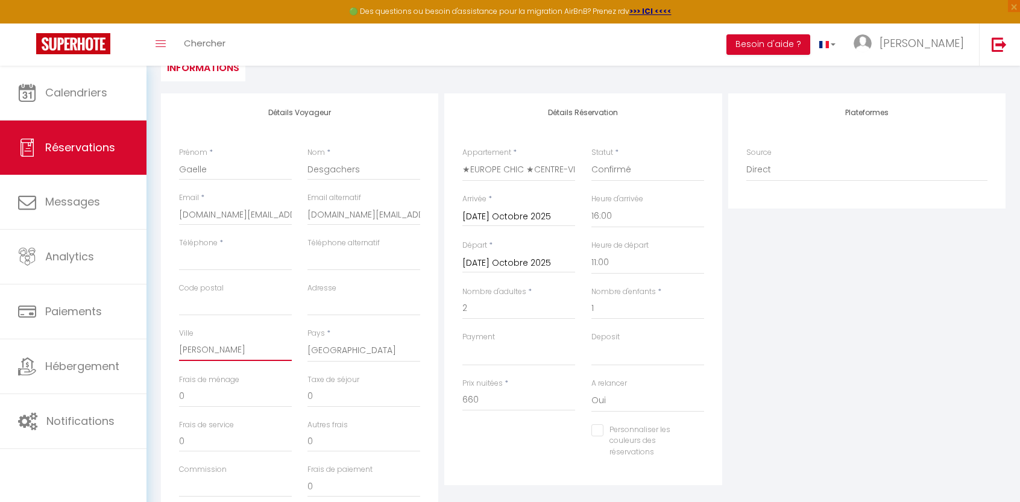
click at [153, 349] on div "Détails Voyageur Prénom * Gaelle Nom * Desgachers Email * [DOMAIN_NAME][EMAIL_A…" at bounding box center [583, 343] width 860 height 501
click at [204, 262] on input "Téléphone" at bounding box center [235, 260] width 113 height 22
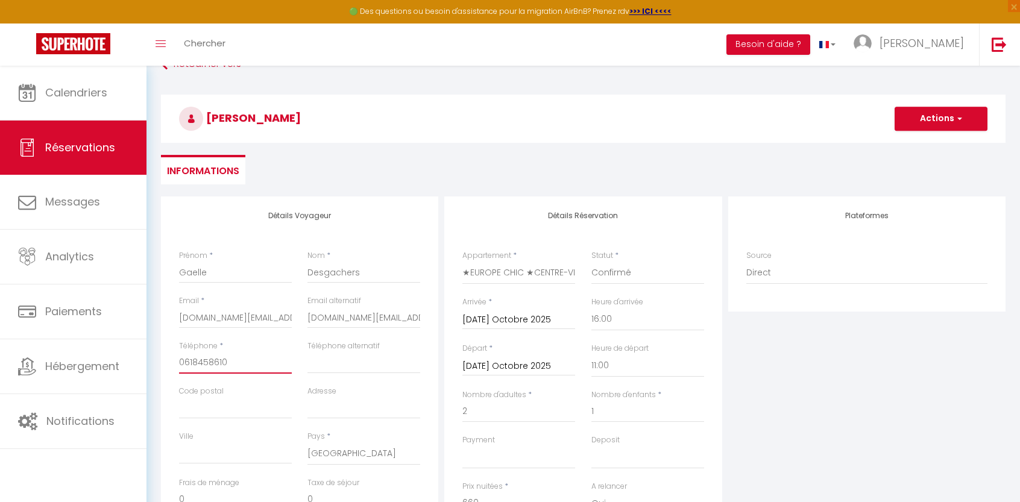
scroll to position [60, 0]
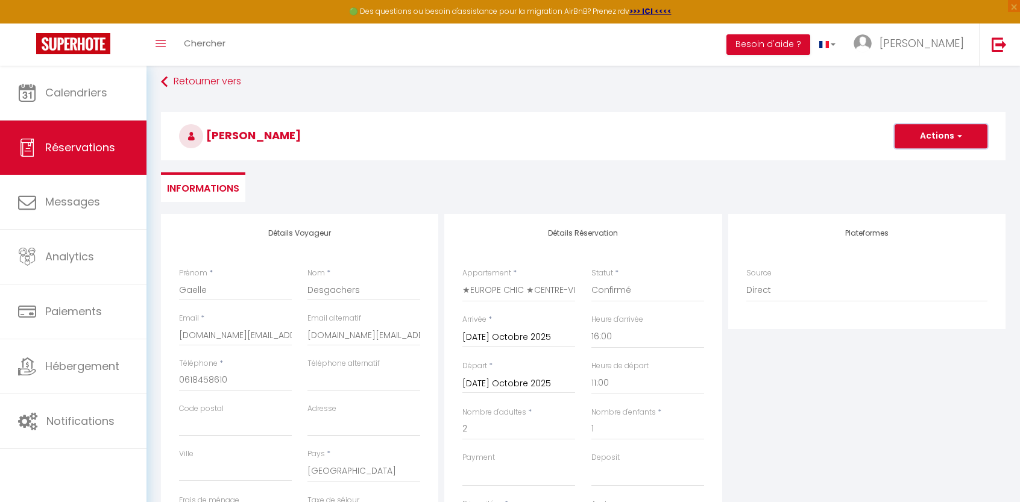
click at [946, 142] on button "Actions" at bounding box center [940, 136] width 93 height 24
click at [931, 163] on link "Enregistrer" at bounding box center [928, 163] width 95 height 16
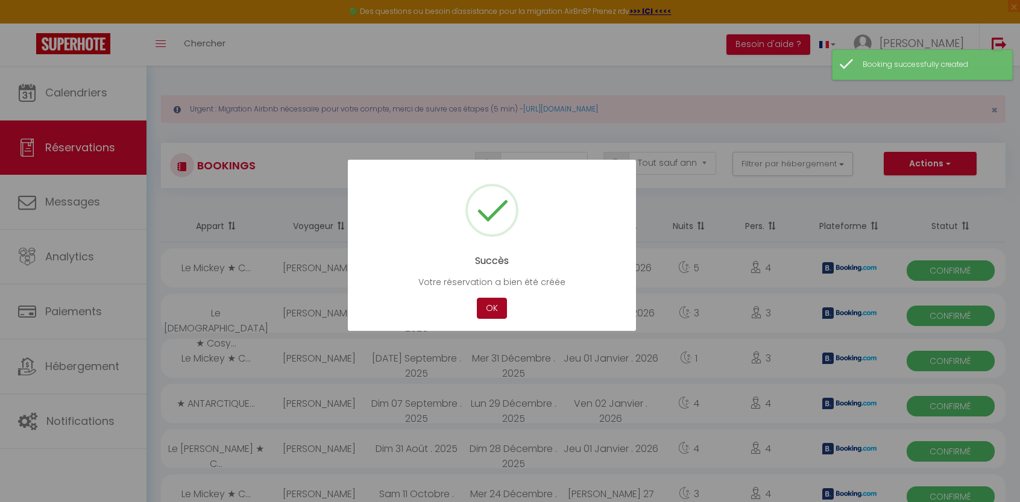
click at [491, 307] on button "OK" at bounding box center [492, 308] width 30 height 21
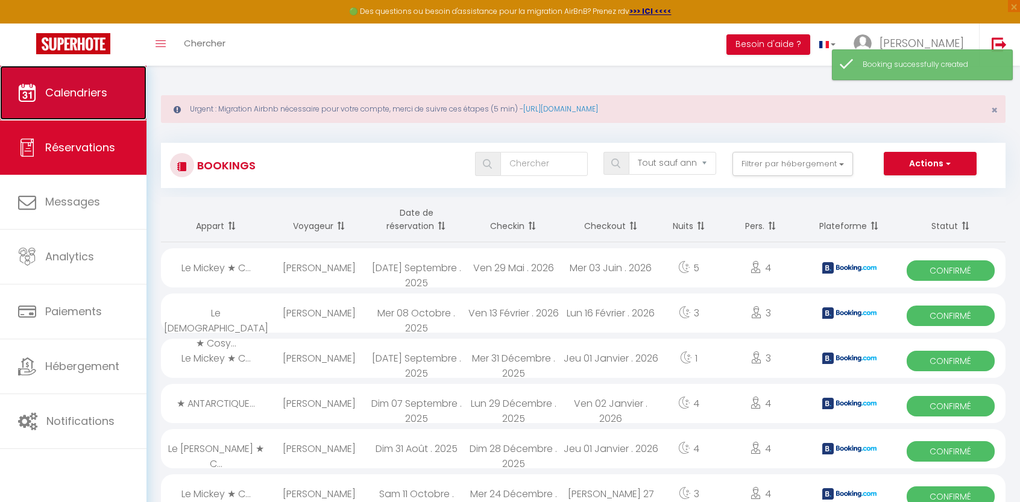
click at [63, 84] on link "Calendriers" at bounding box center [73, 93] width 146 height 54
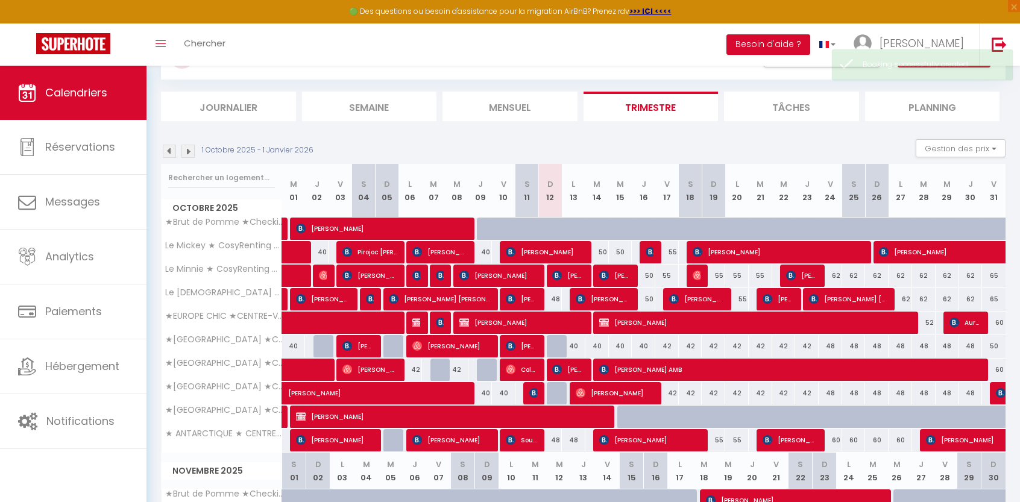
scroll to position [121, 0]
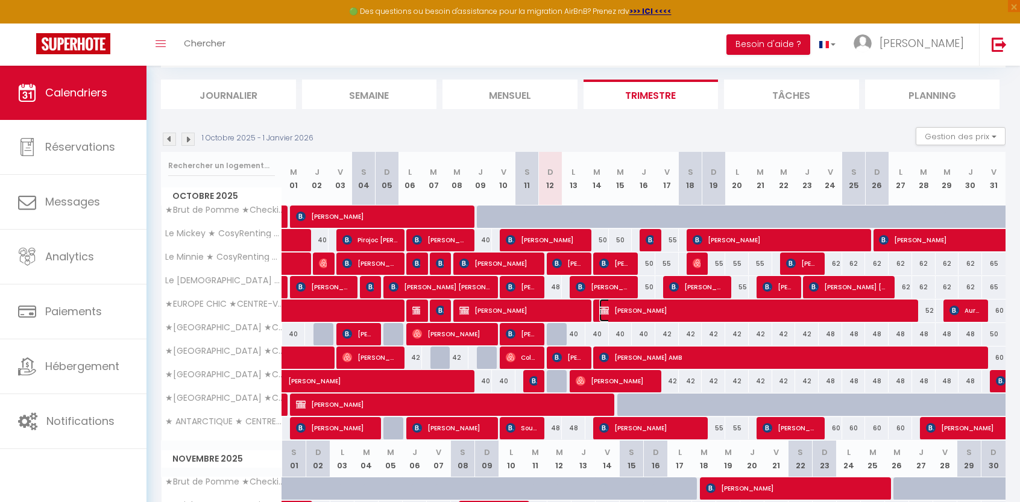
drag, startPoint x: 707, startPoint y: 313, endPoint x: 664, endPoint y: 312, distance: 42.8
click at [664, 312] on span "[PERSON_NAME]" at bounding box center [755, 310] width 313 height 23
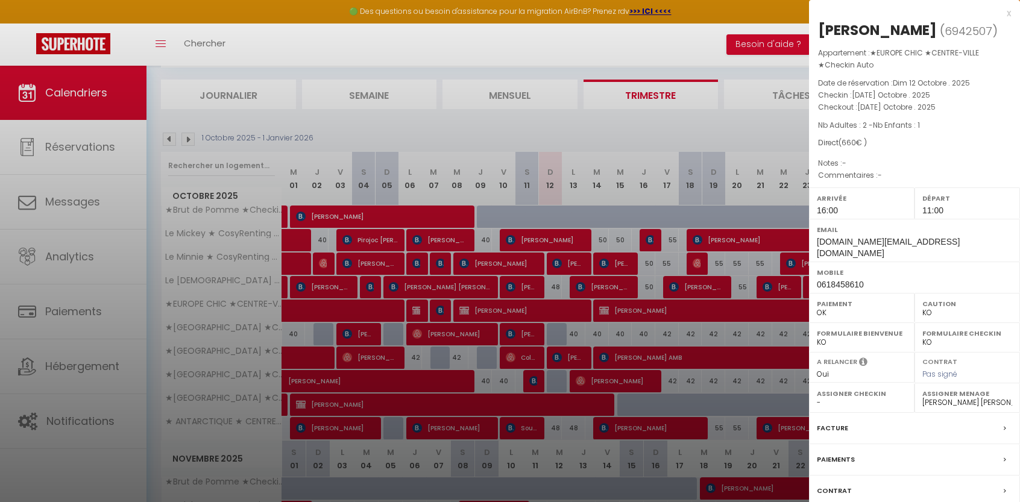
click at [850, 453] on label "Paiements" at bounding box center [836, 459] width 38 height 13
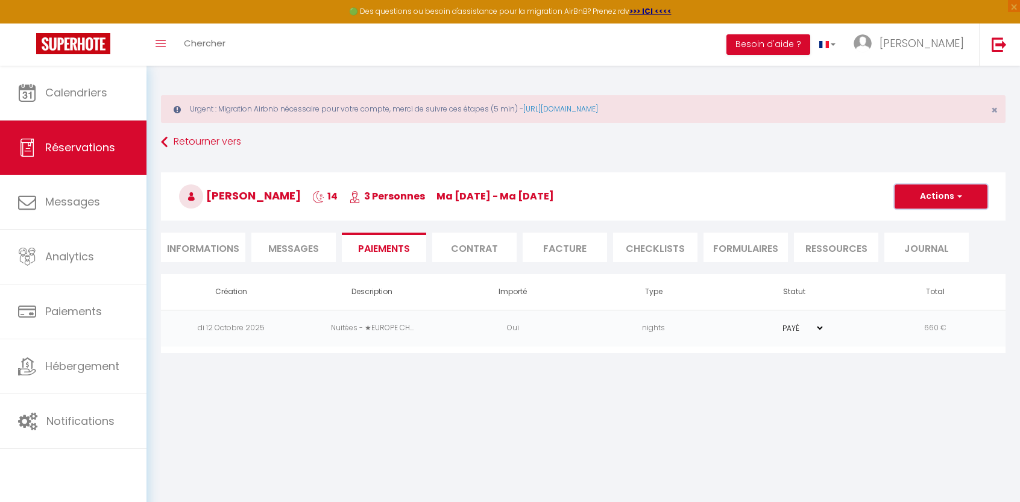
click at [971, 197] on button "Actions" at bounding box center [940, 196] width 93 height 24
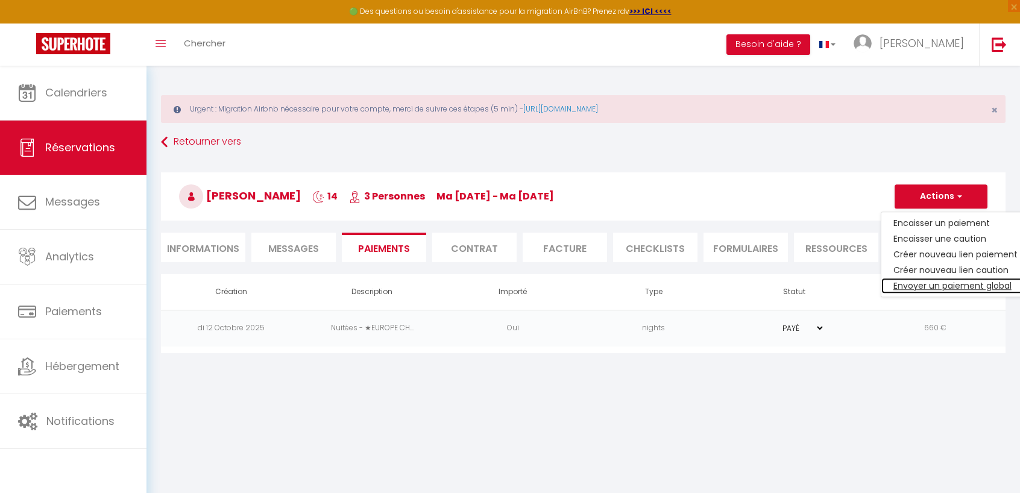
click at [954, 285] on link "Envoyer un paiement global" at bounding box center [955, 286] width 148 height 16
